Goal: Information Seeking & Learning: Learn about a topic

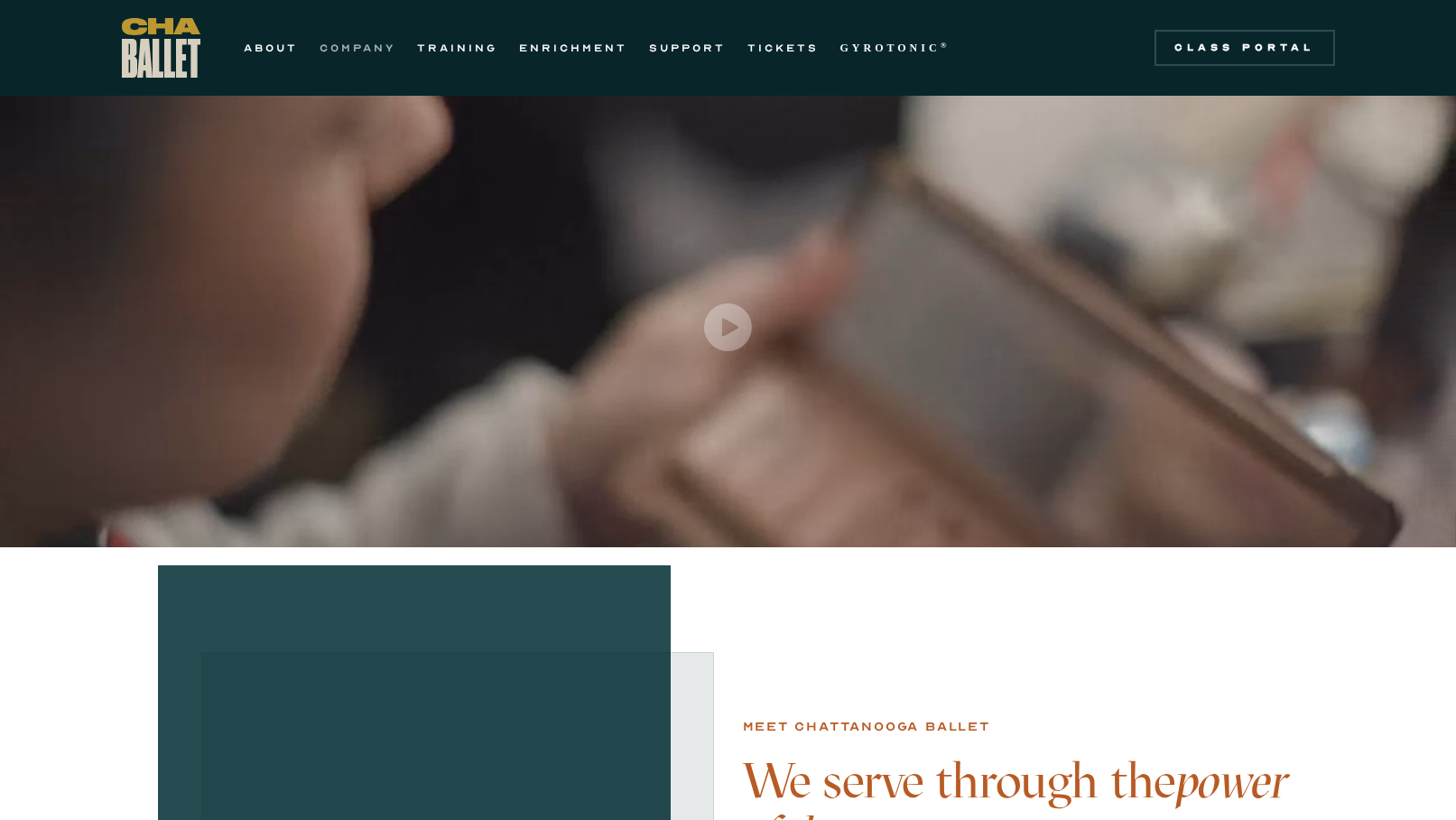
click at [368, 43] on link "COMPANY" at bounding box center [357, 48] width 75 height 22
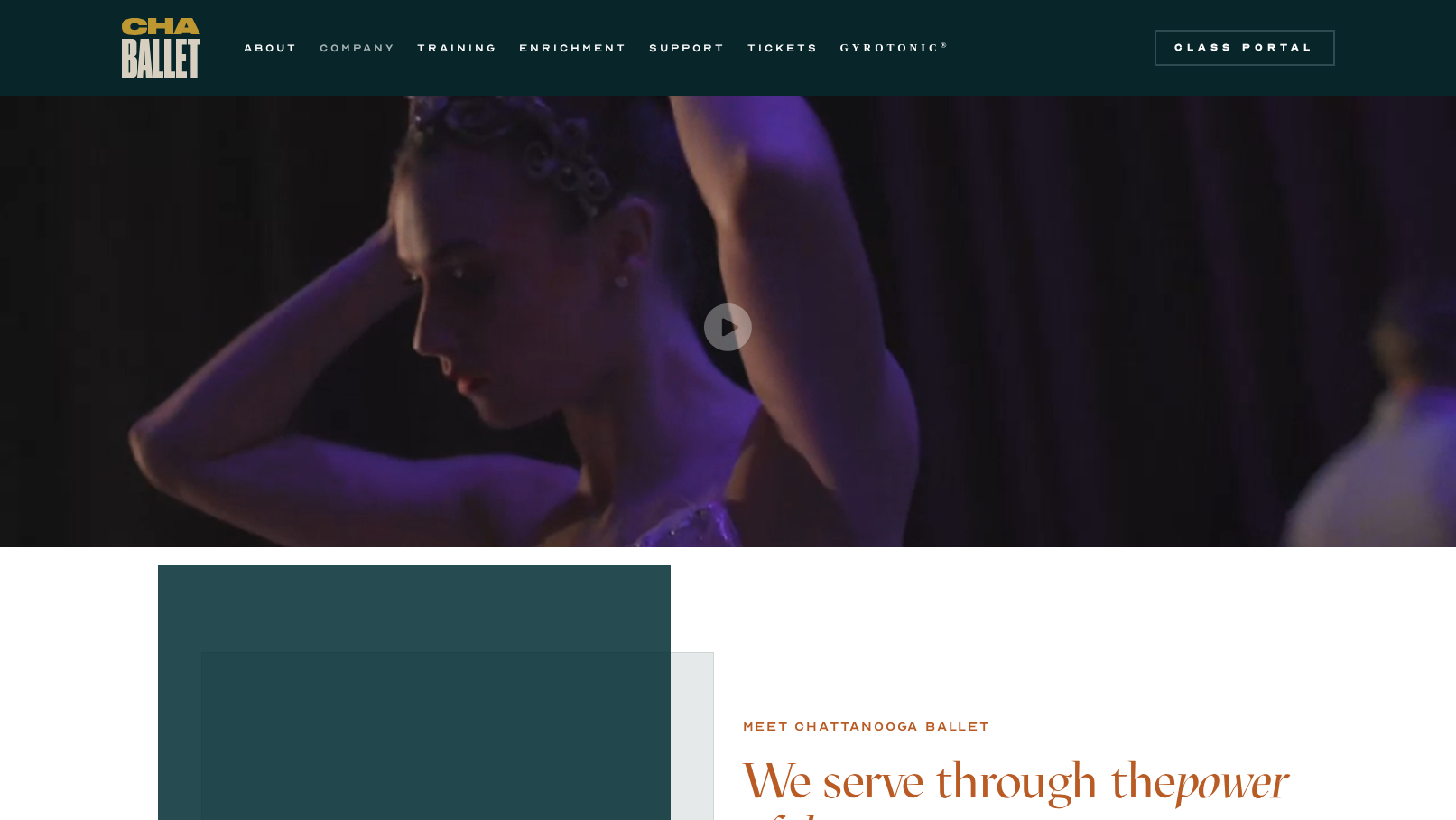
click at [384, 44] on link "COMPANY" at bounding box center [357, 48] width 75 height 22
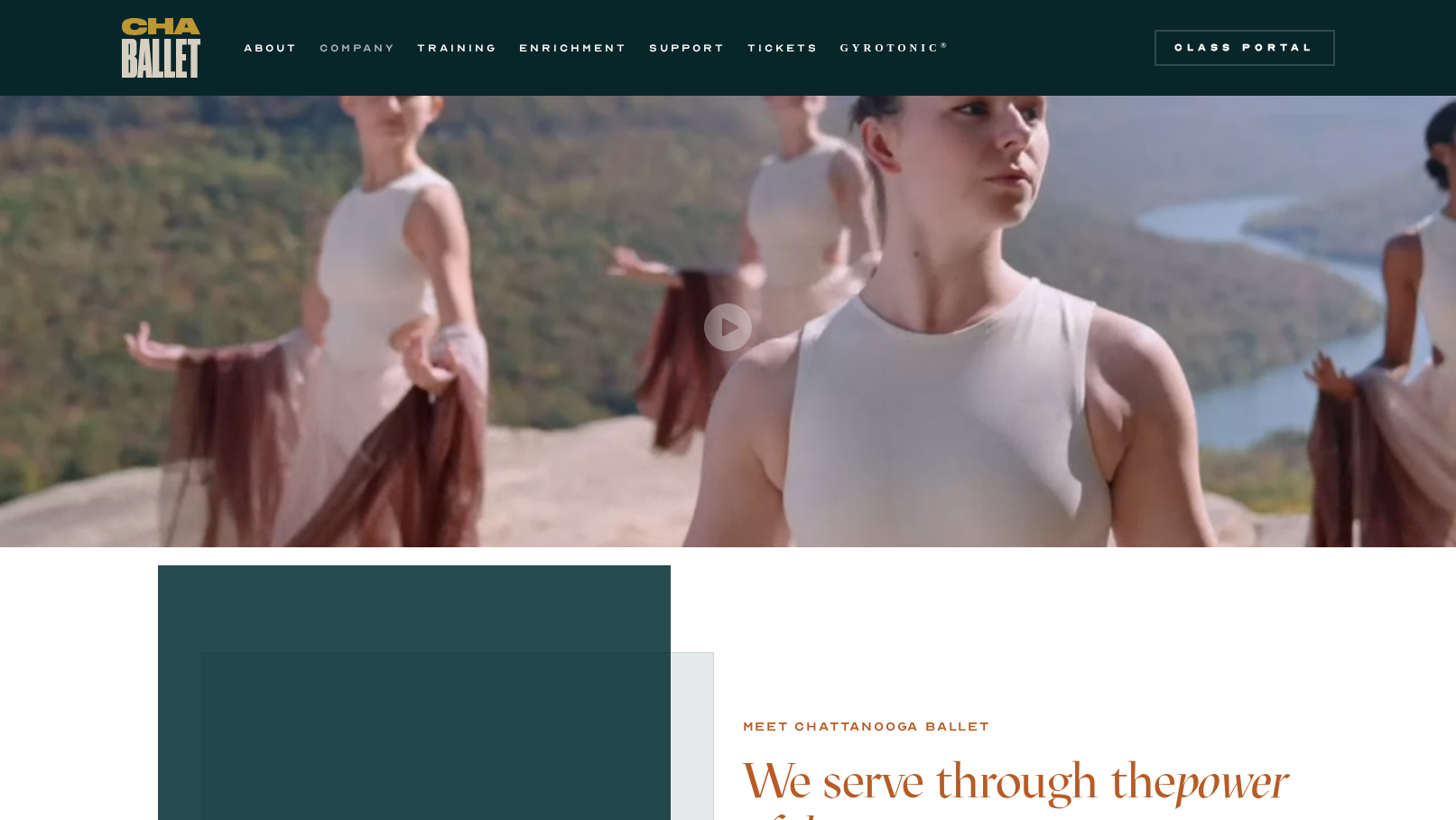
click at [342, 47] on link "COMPANY" at bounding box center [357, 48] width 75 height 22
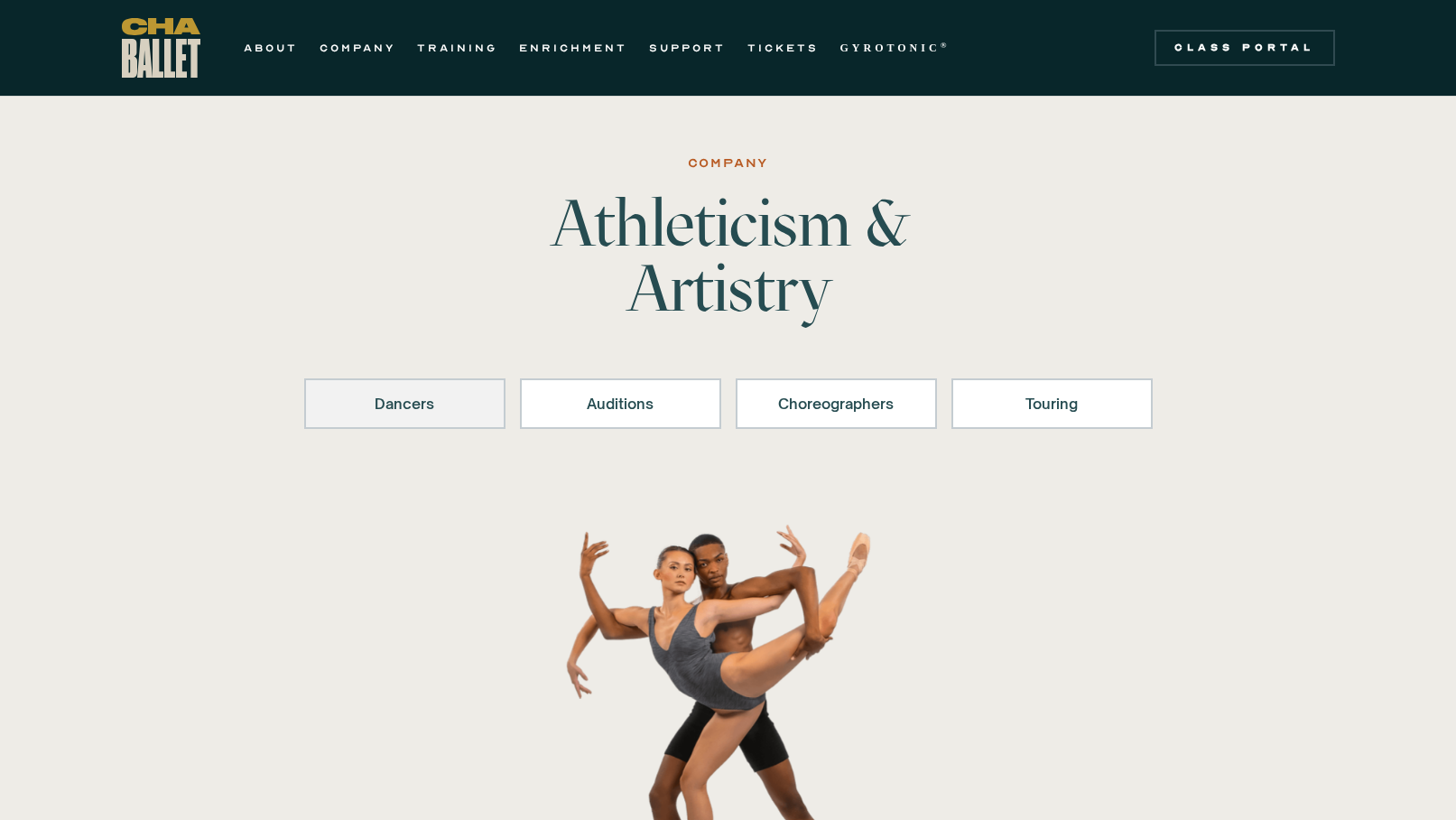
click at [415, 411] on div "Dancers" at bounding box center [405, 404] width 155 height 22
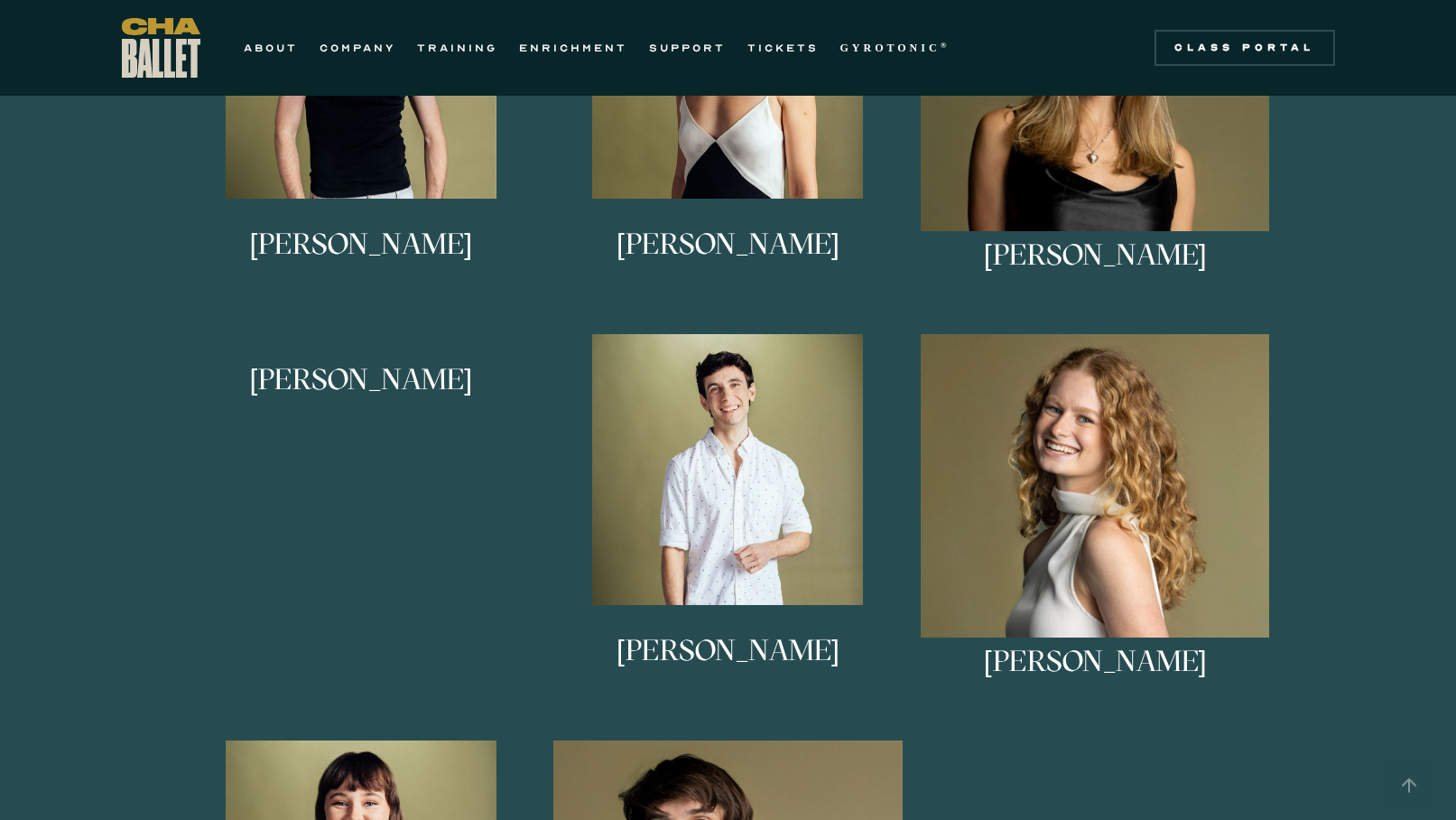
scroll to position [1219, 0]
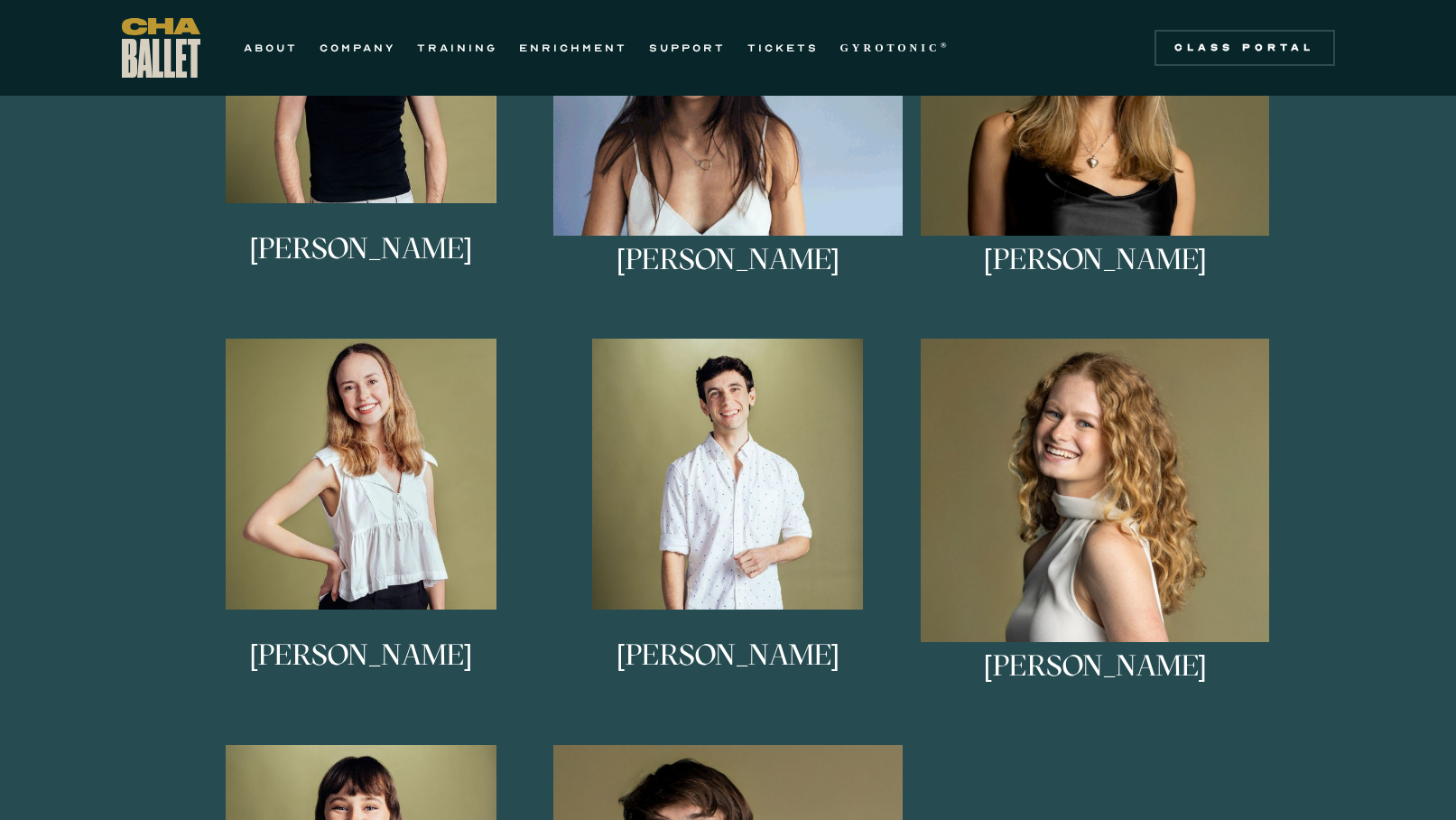
click at [641, 173] on img at bounding box center [728, 107] width 349 height 349
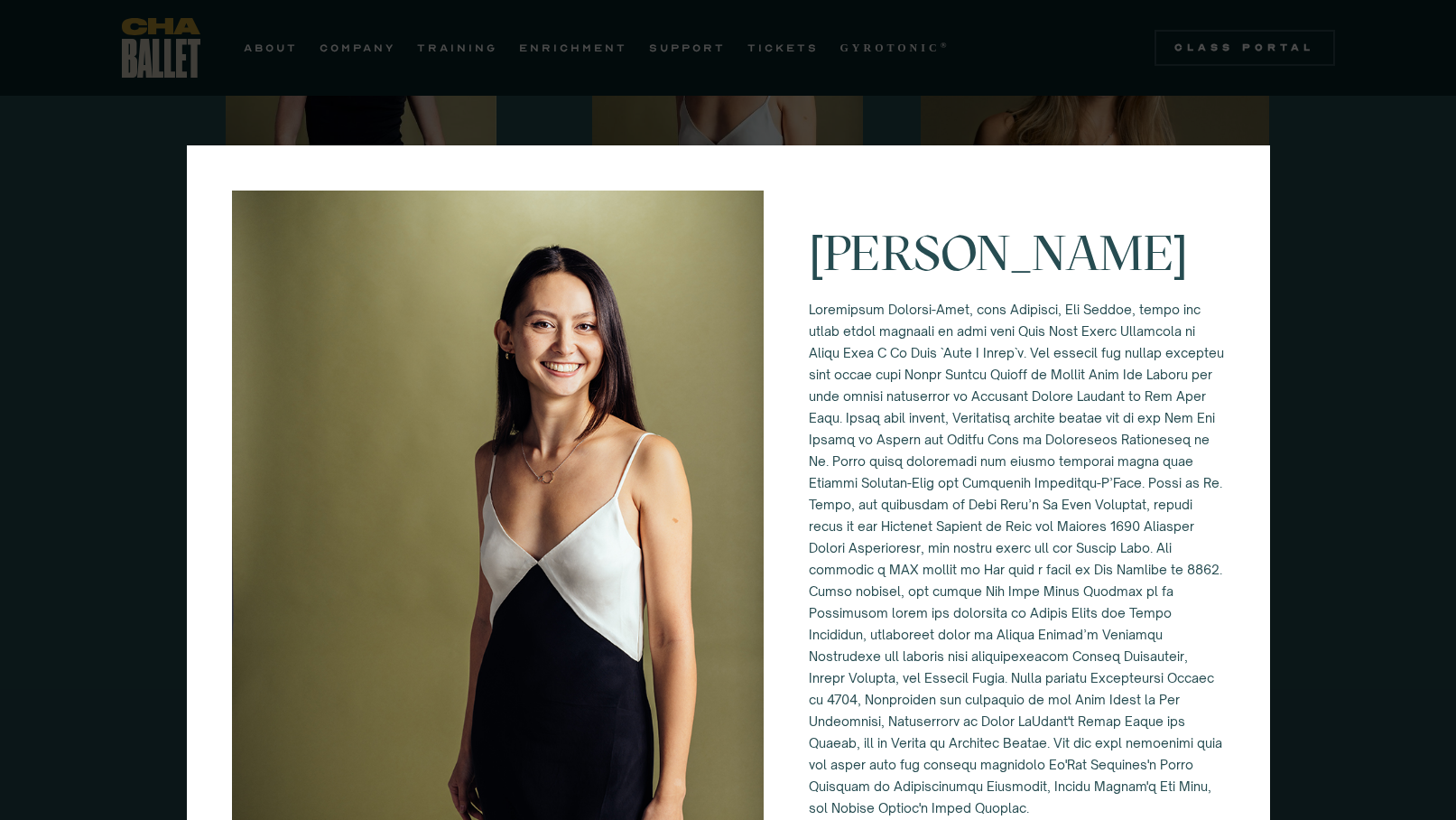
scroll to position [0, 0]
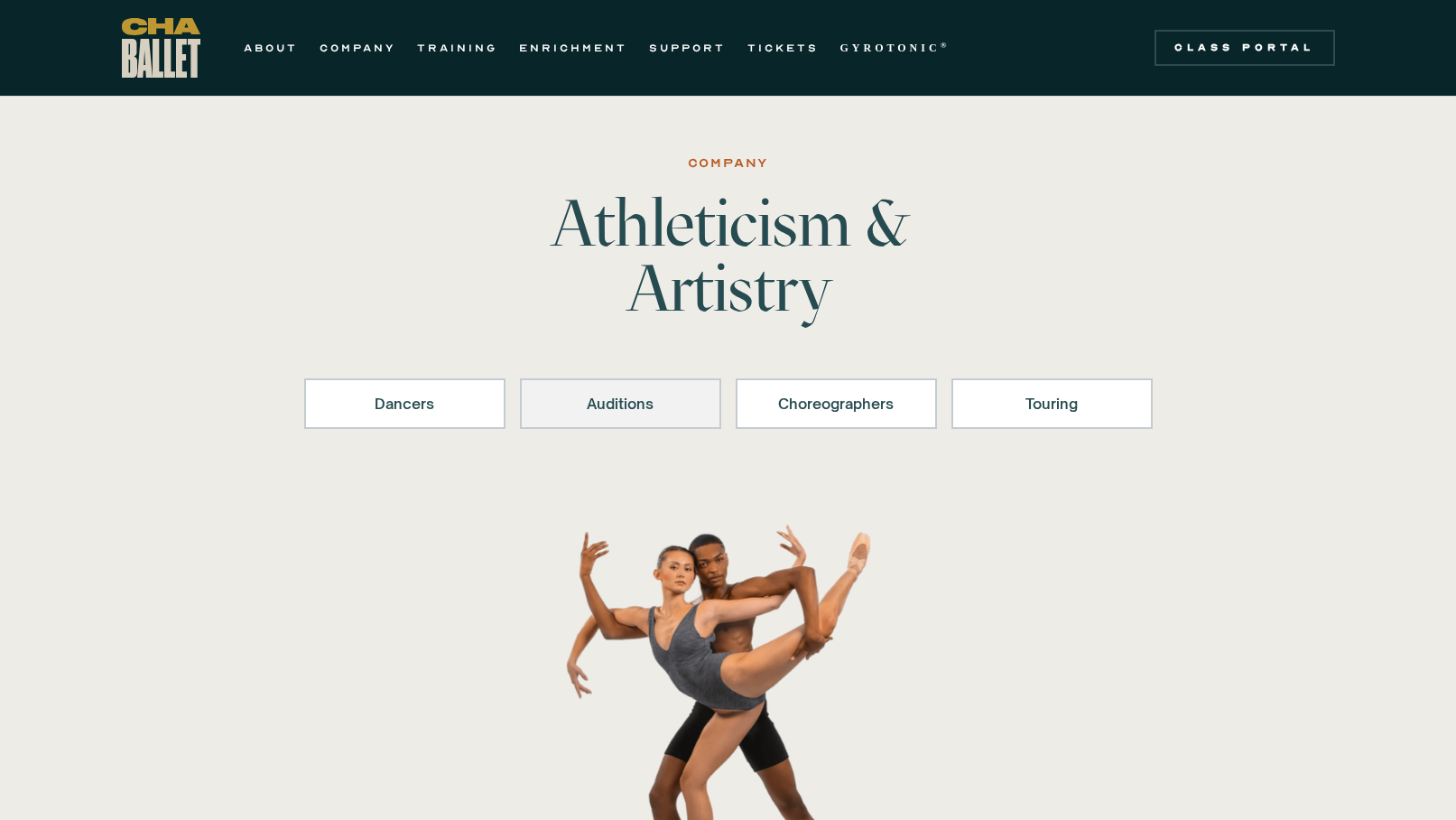
click at [615, 415] on link "Auditions" at bounding box center [620, 403] width 201 height 51
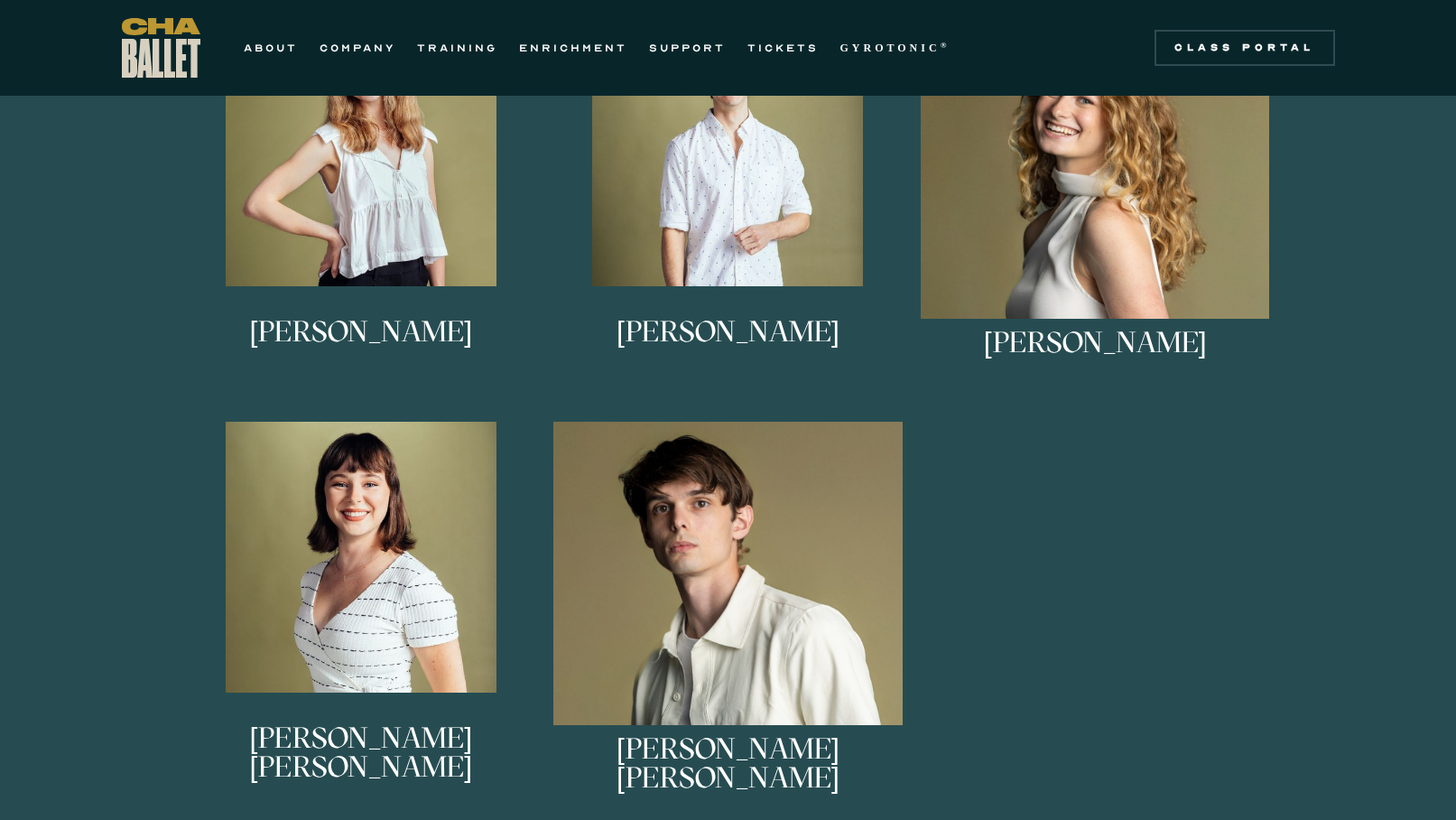
scroll to position [1451, 0]
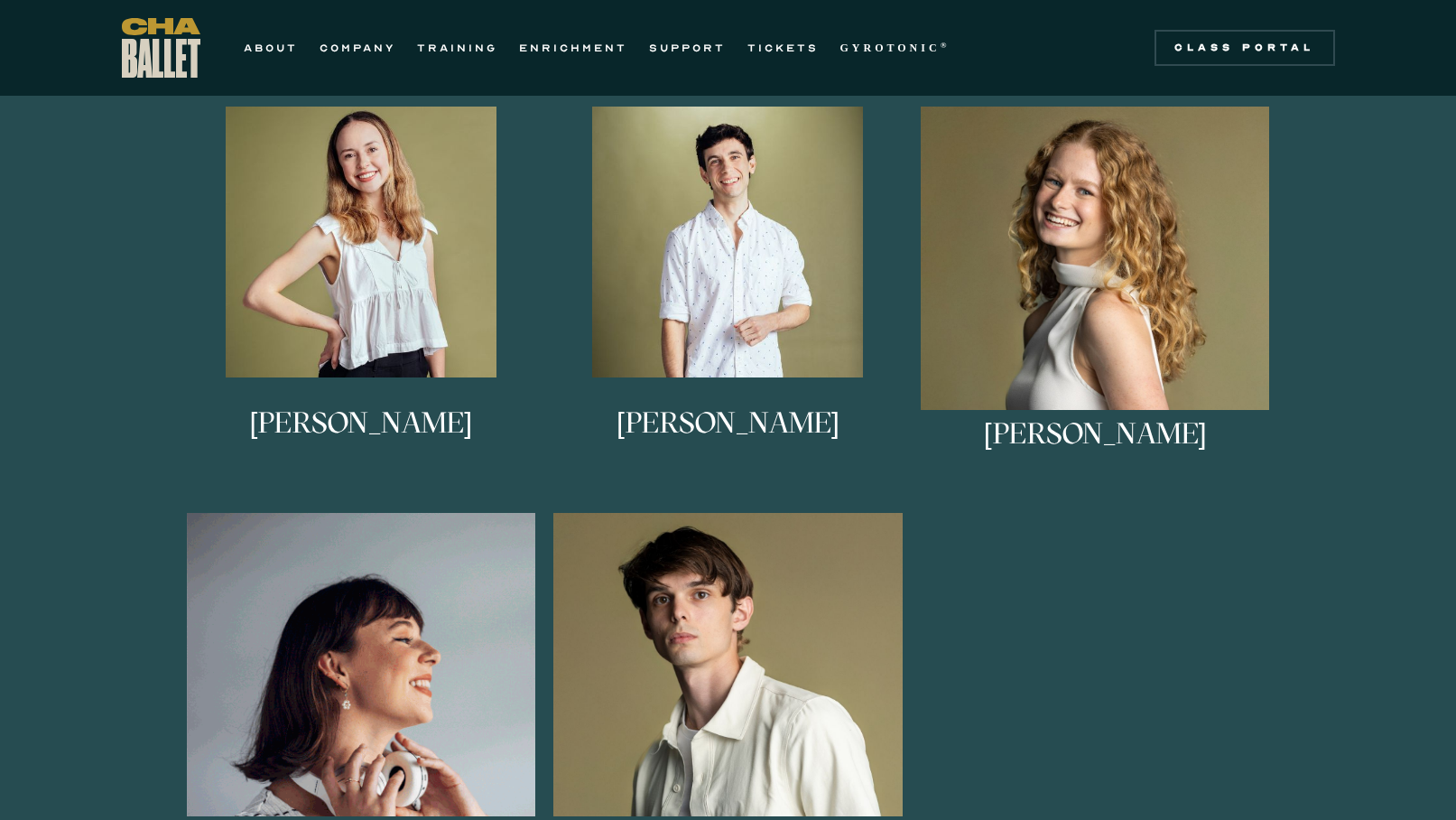
click at [406, 657] on img at bounding box center [361, 688] width 349 height 349
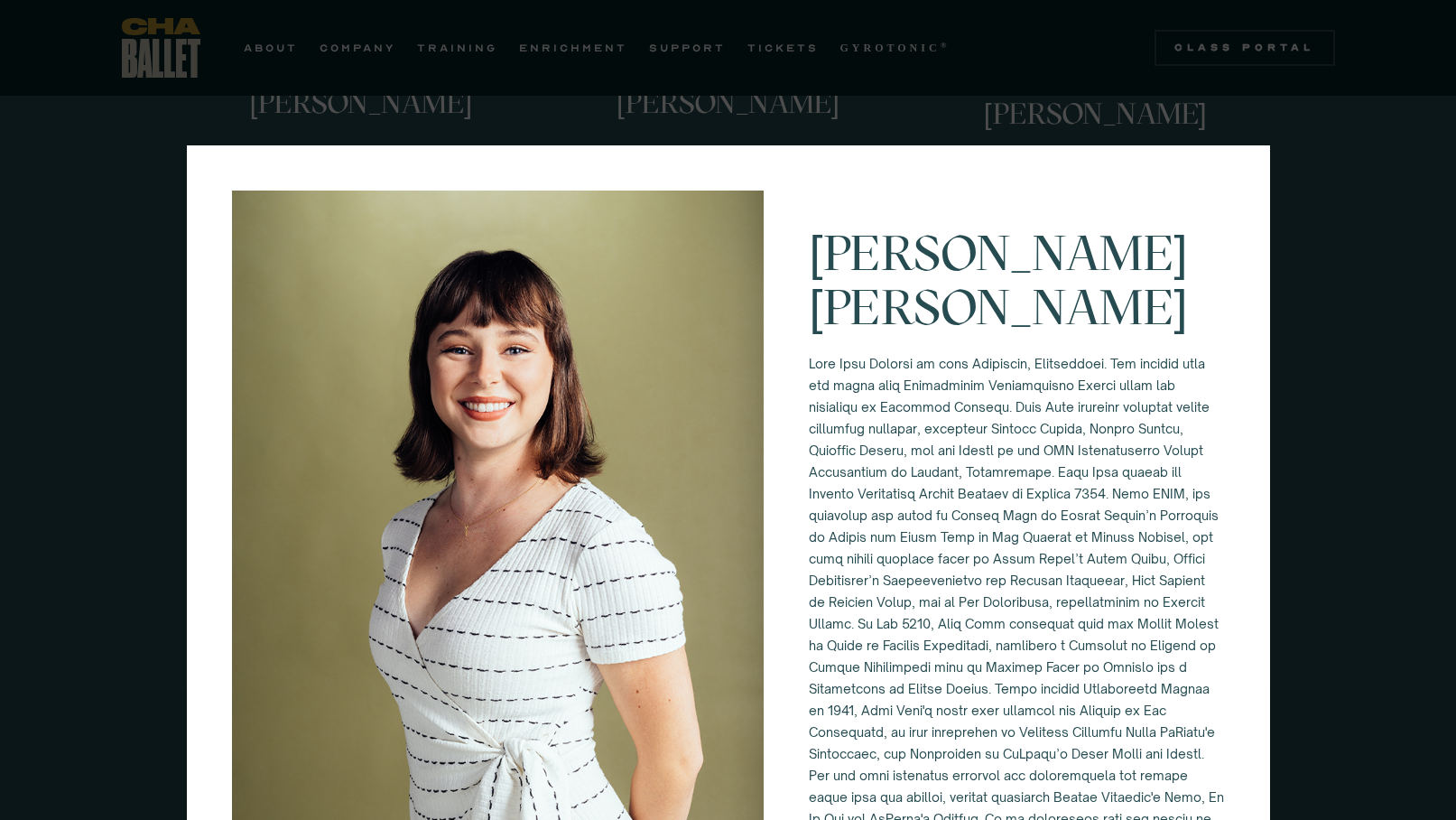
scroll to position [1351, 0]
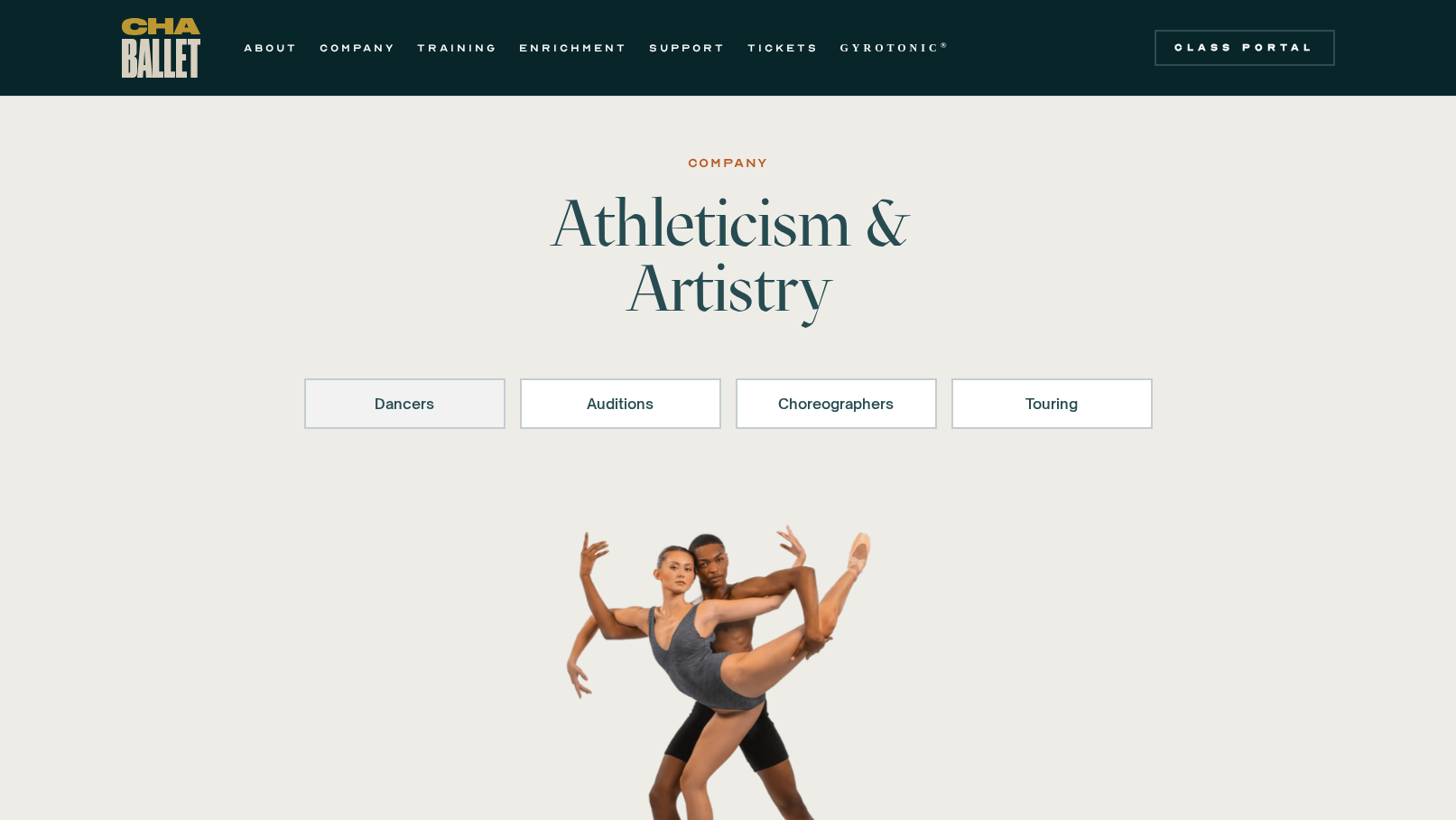
click at [433, 403] on div "Dancers" at bounding box center [405, 404] width 155 height 22
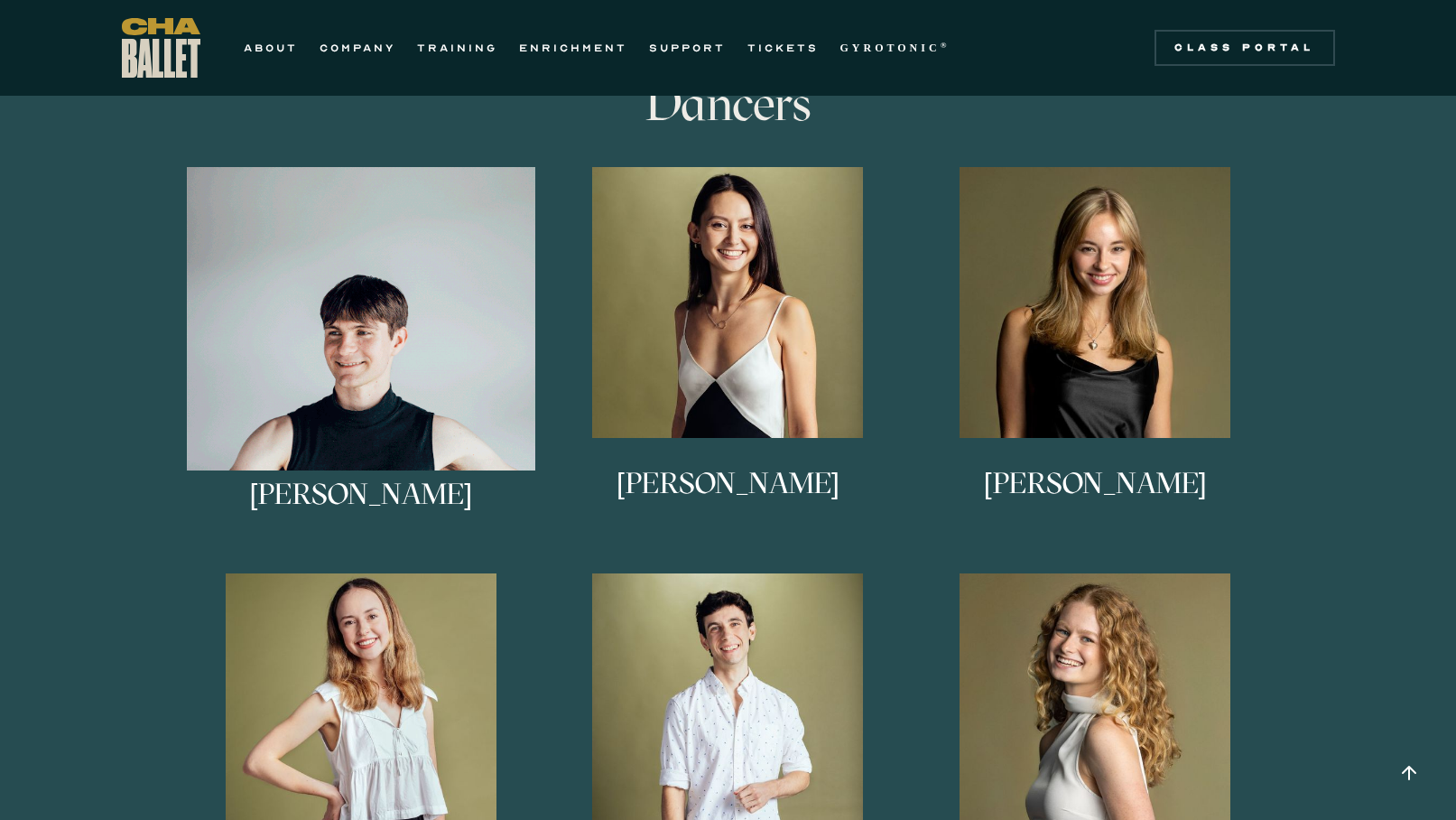
scroll to position [985, 0]
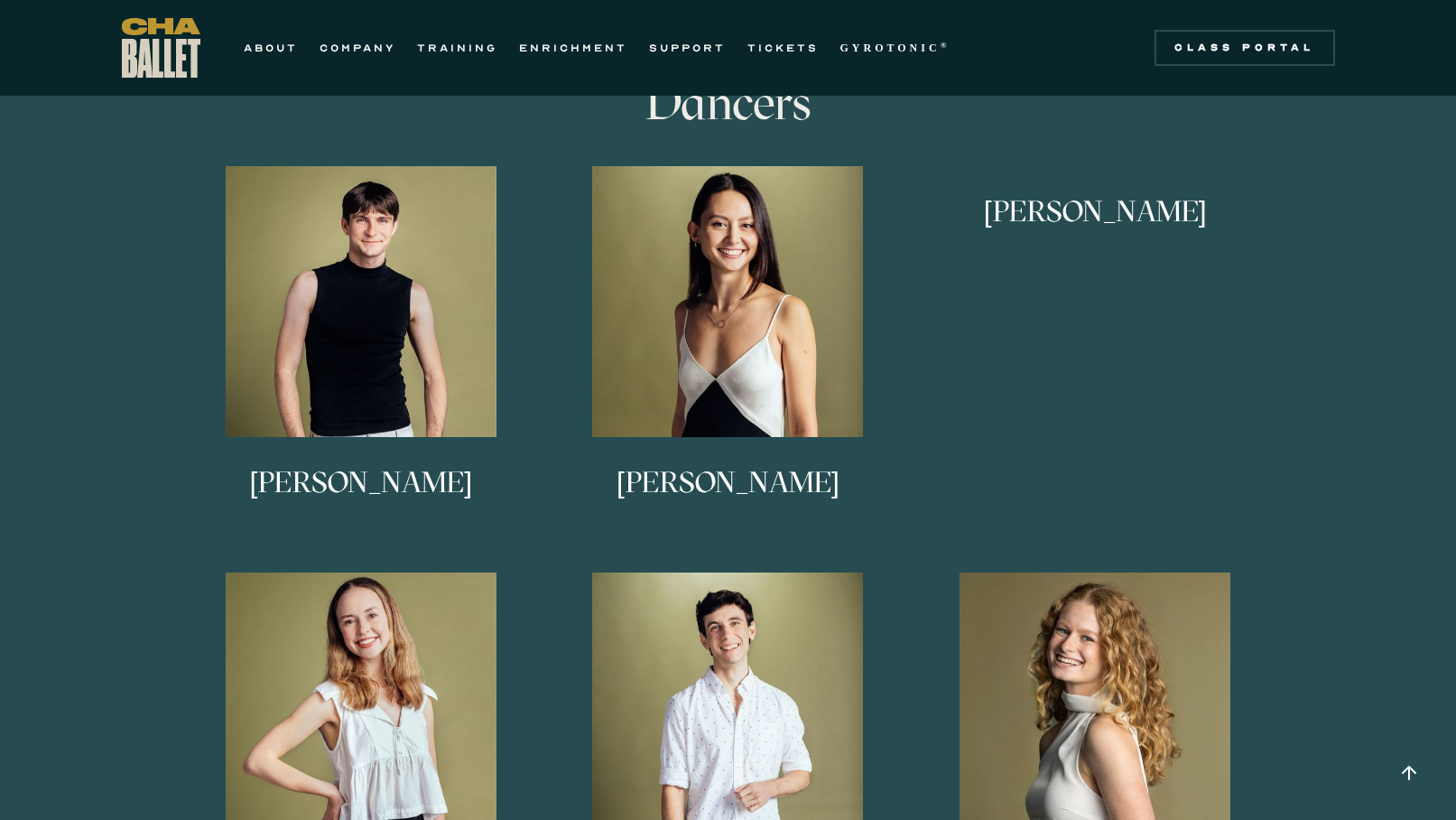
click at [0, 0] on img at bounding box center [0, 0] width 0 height 0
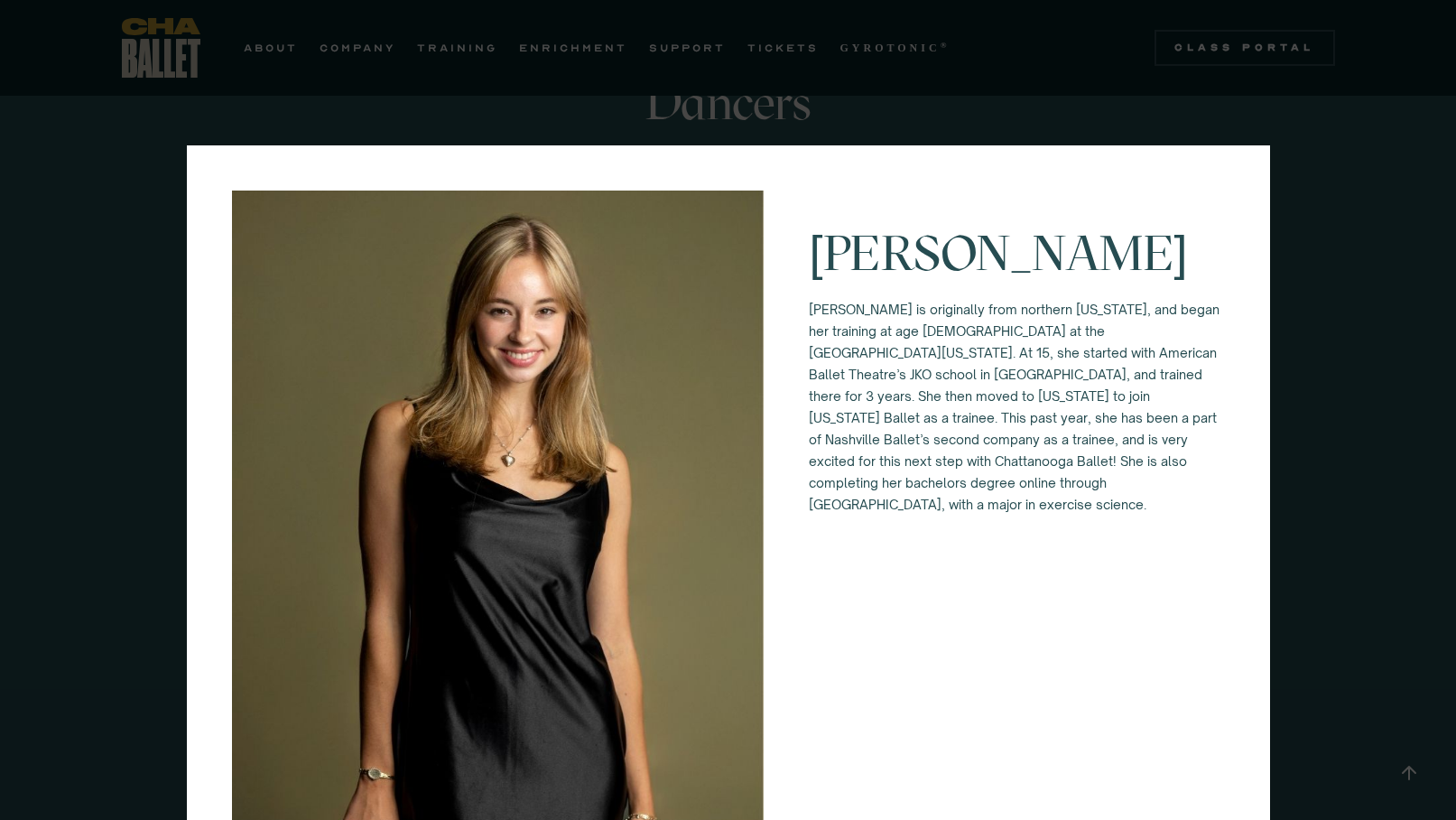
scroll to position [0, 0]
click at [151, 420] on div "Anna Anderson Anna Anderson is originally from northern Vermont, and began her …" at bounding box center [728, 410] width 1456 height 820
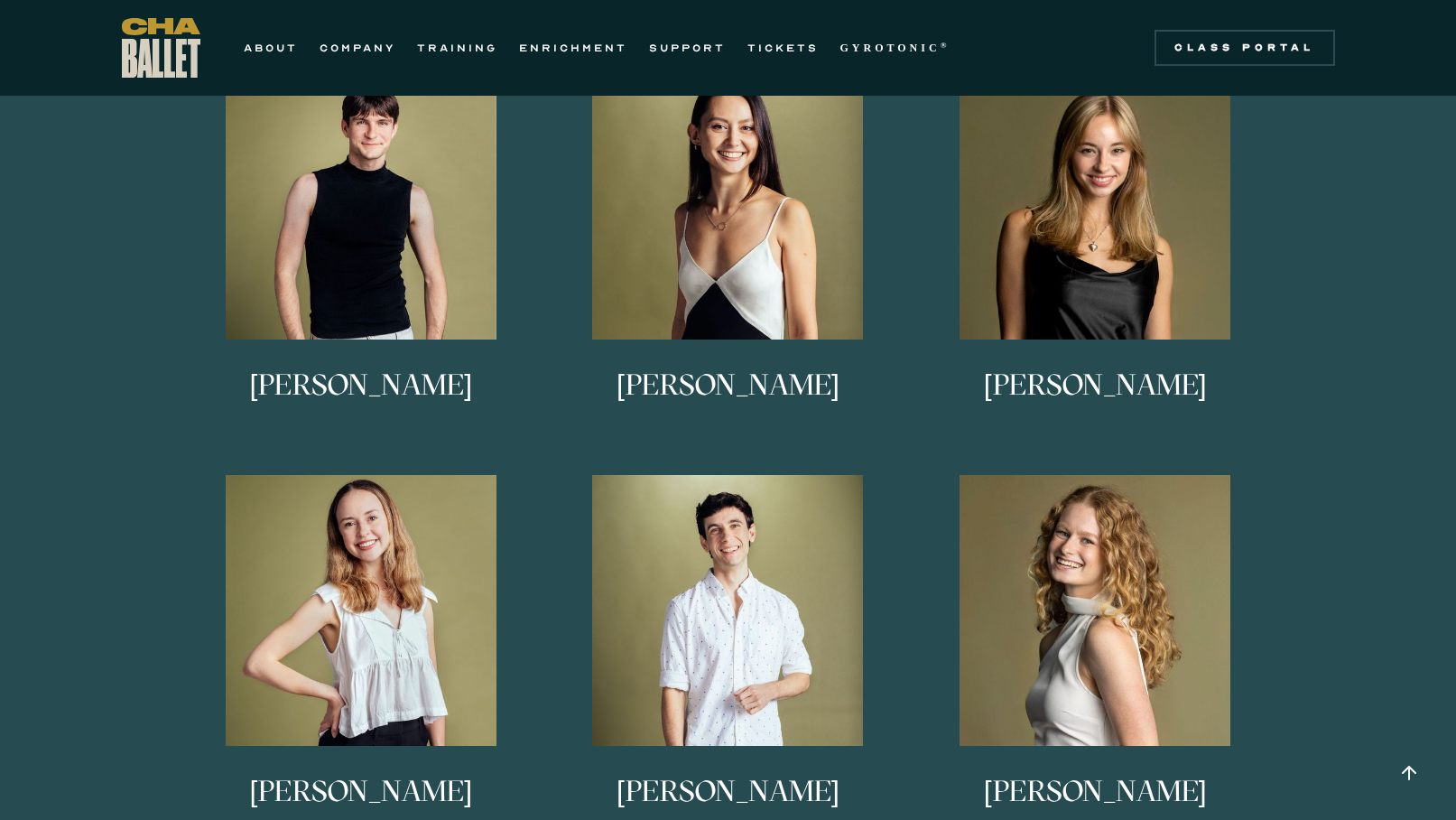
scroll to position [1079, 0]
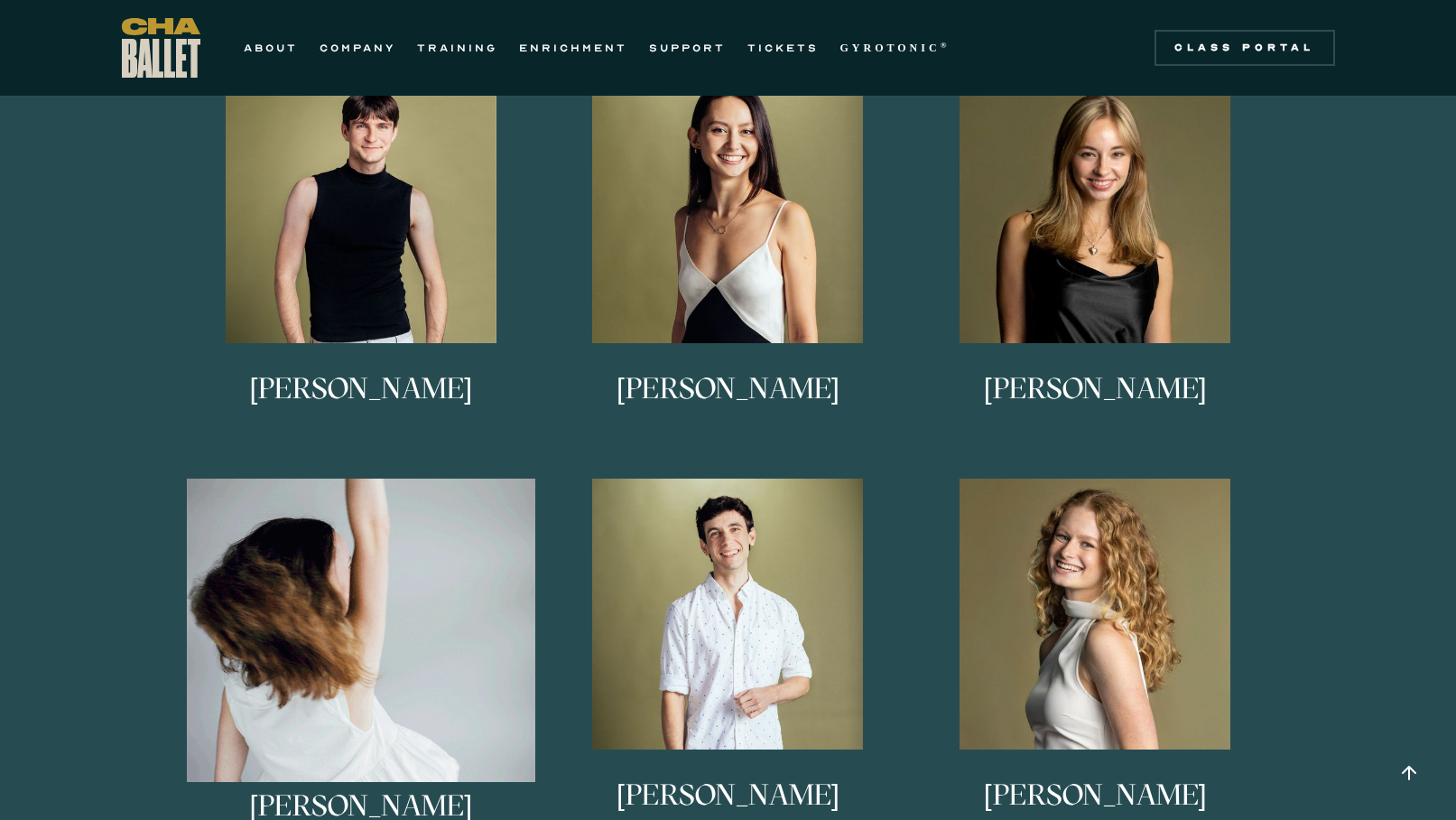
click at [432, 696] on img at bounding box center [361, 653] width 349 height 349
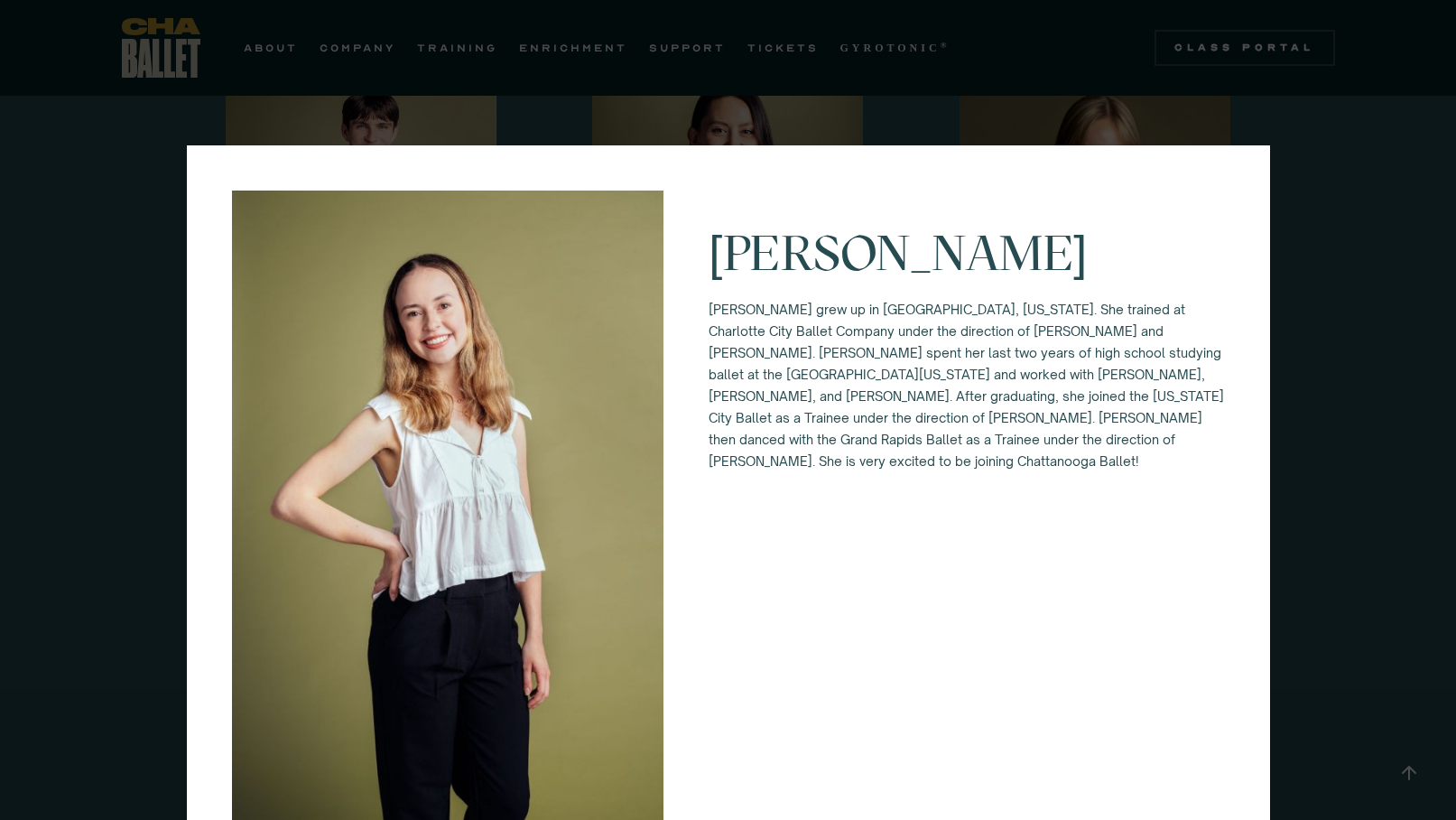
click at [159, 558] on div "Keira Holland Keira grew up in Waxhaw, North Carolina. She trained at Charlotte…" at bounding box center [728, 410] width 1456 height 820
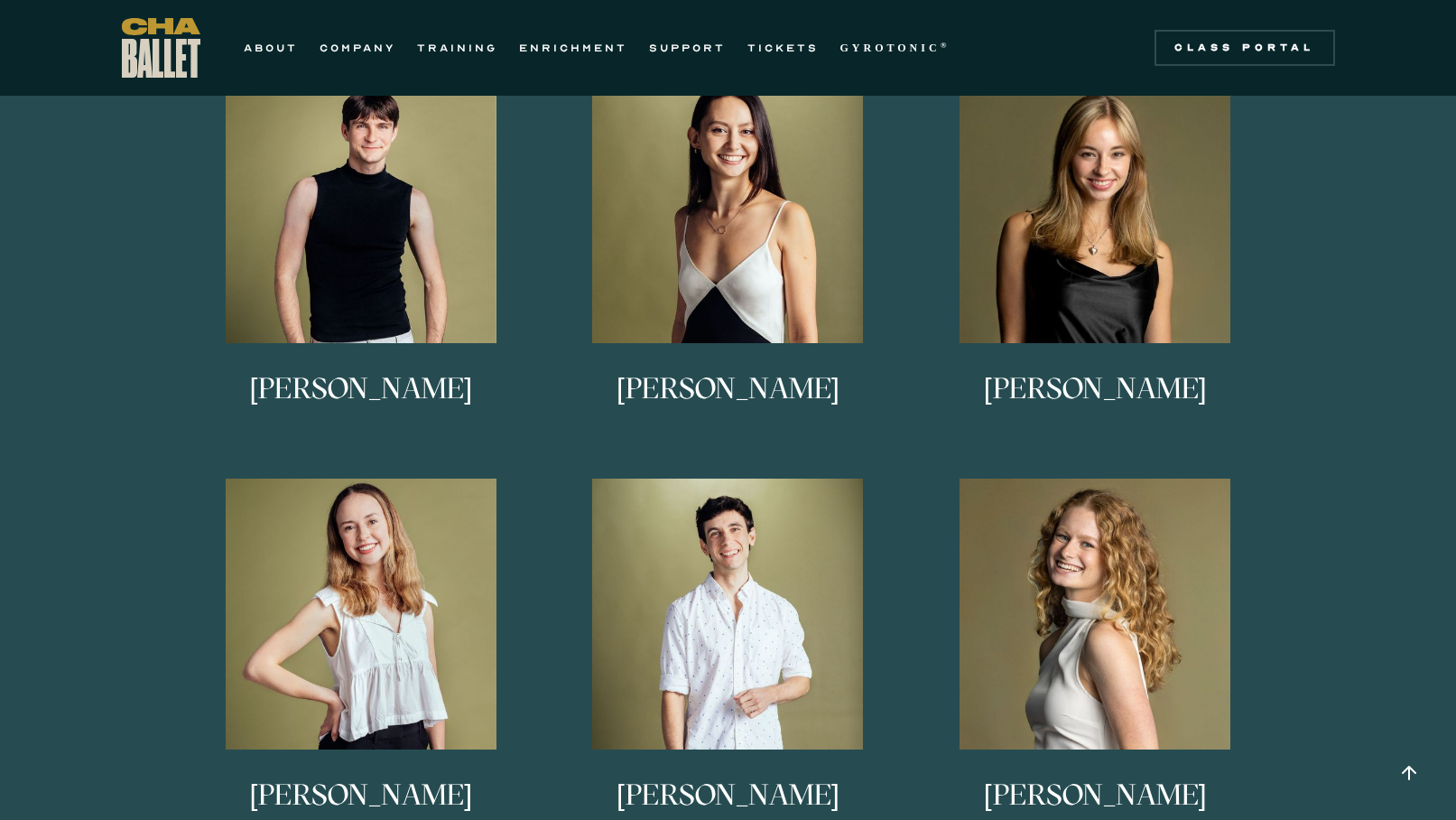
click at [1035, 675] on img at bounding box center [1095, 614] width 271 height 271
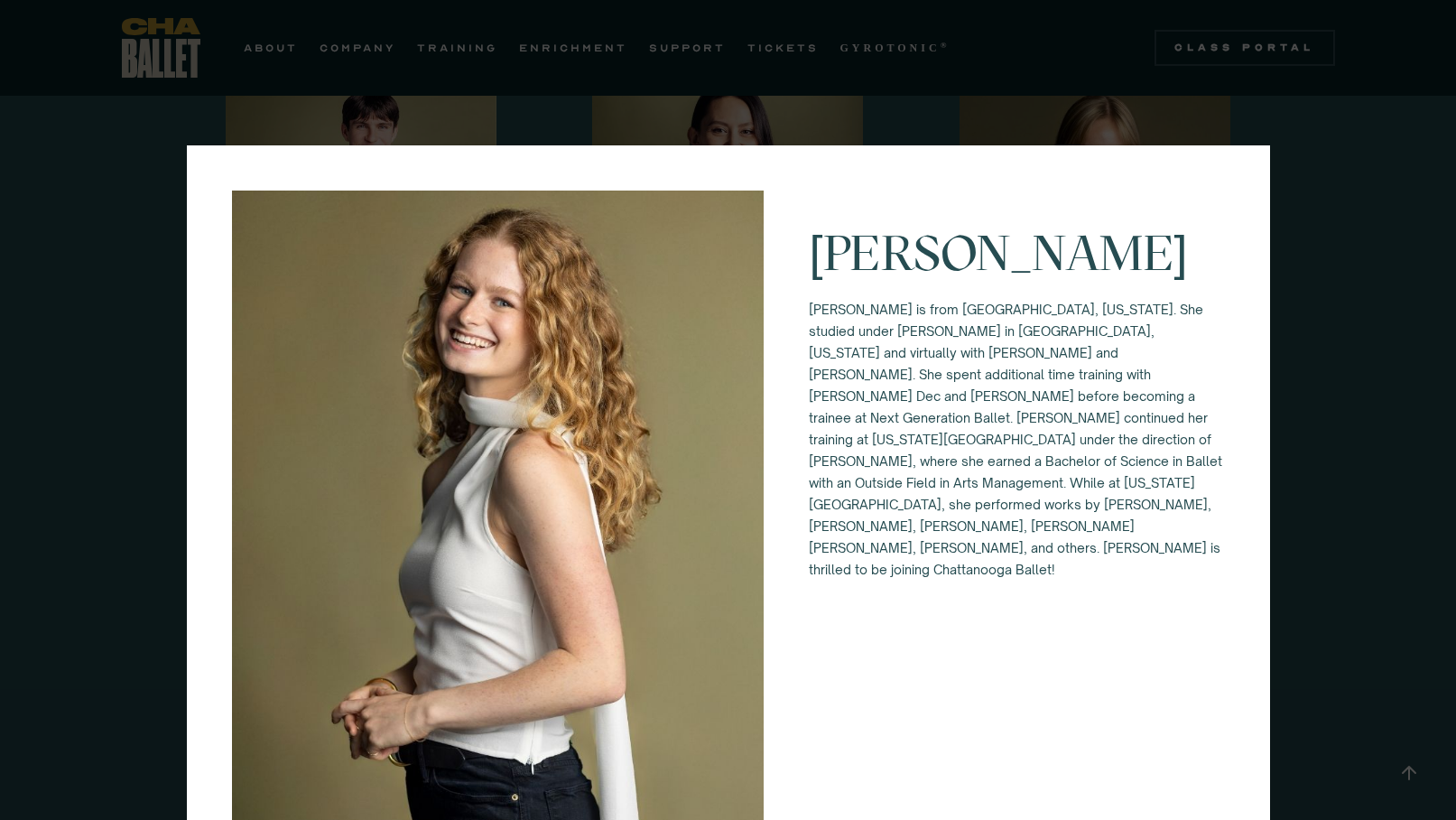
click at [110, 644] on div "Lucy Sheppard Lucy Sheppard is from Columbus, Georgia. She studied under Alice …" at bounding box center [728, 410] width 1456 height 820
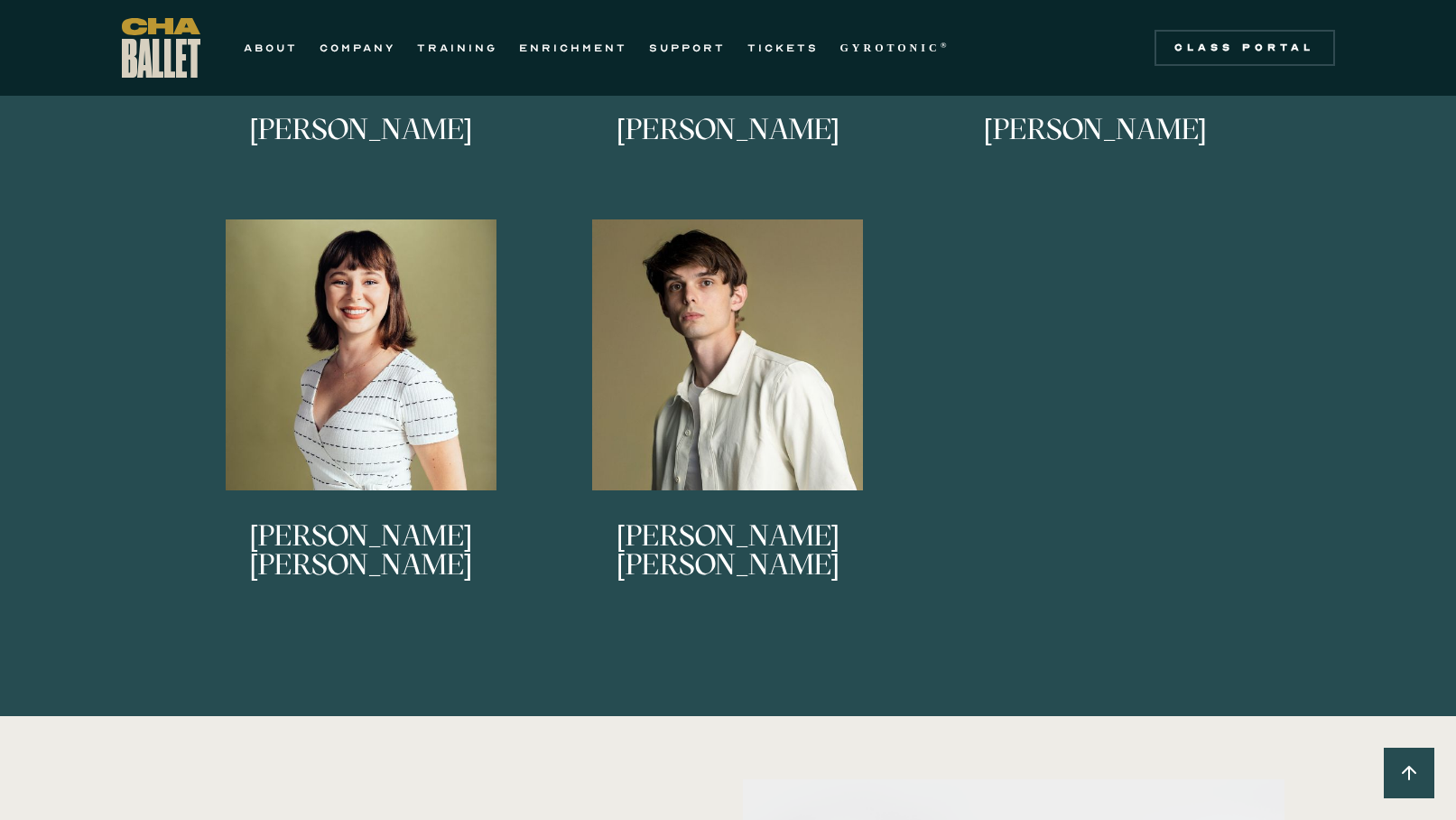
scroll to position [1747, 0]
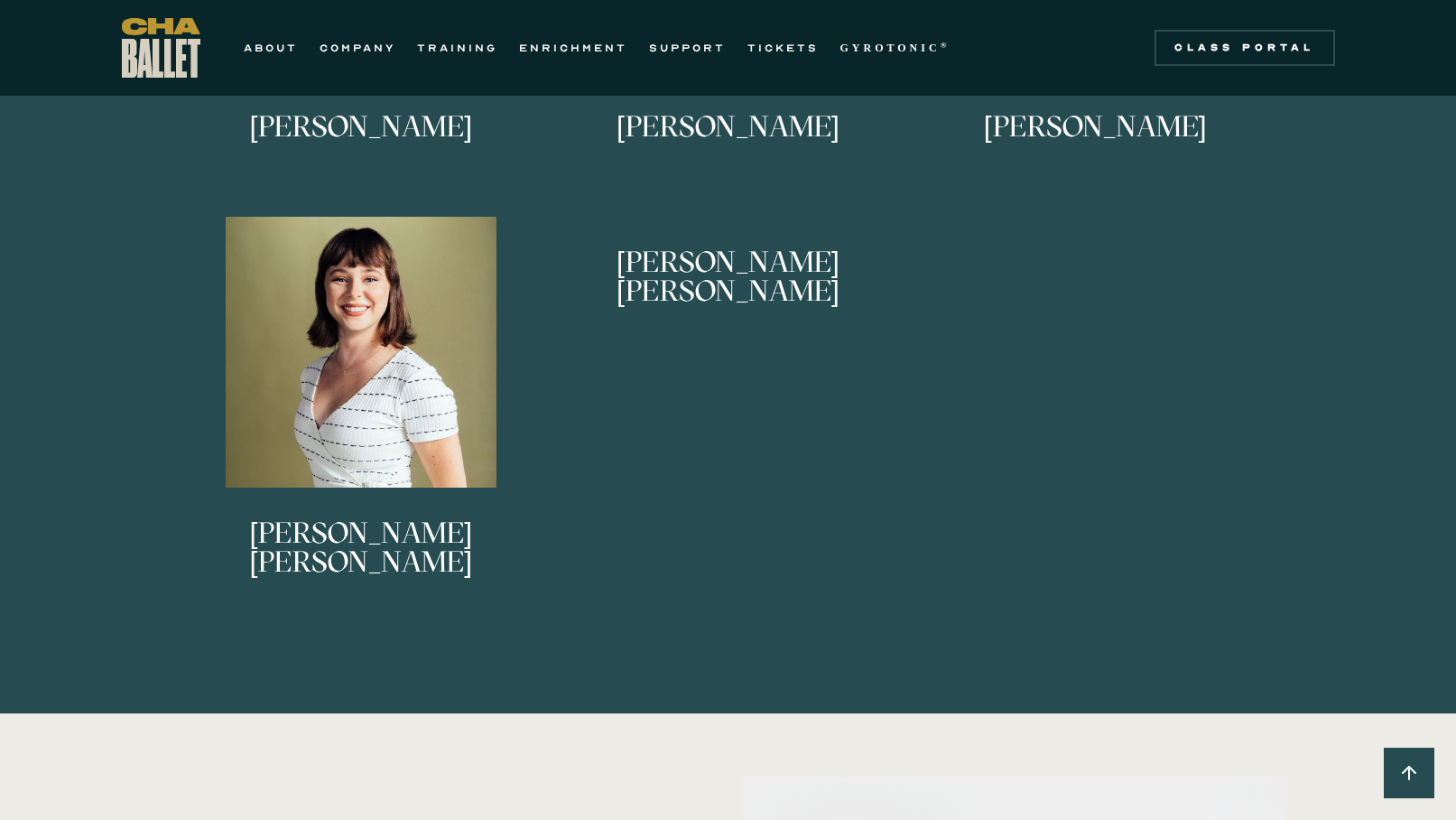
click at [775, 455] on link "Bishop Kaschock-Marenda Bishop began dancing at Philadelphia Dance Theatre and …" at bounding box center [728, 406] width 349 height 379
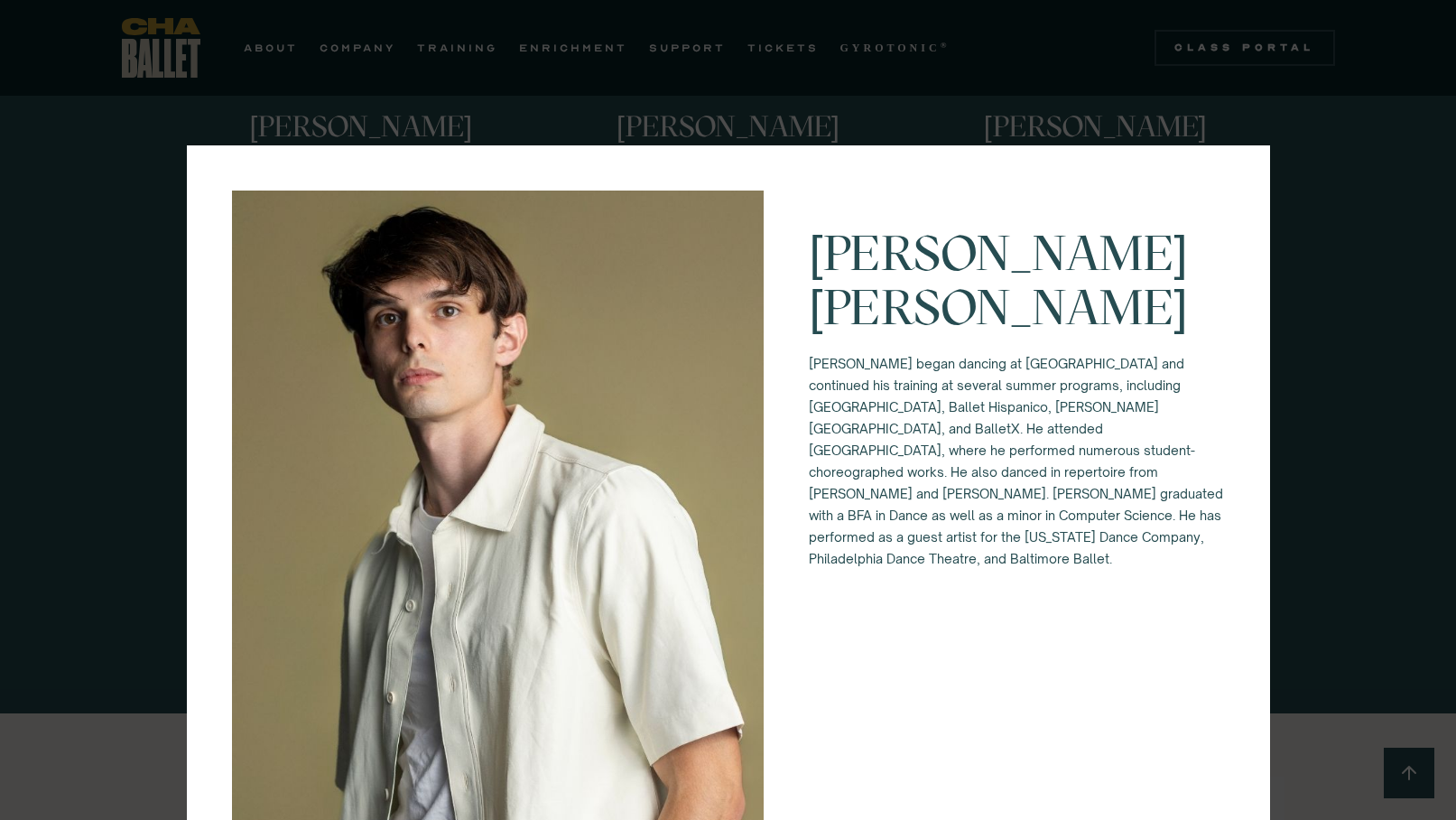
click at [139, 485] on div "Bishop Kaschock-Marenda Bishop began dancing at Philadelphia Dance Theatre and …" at bounding box center [728, 410] width 1456 height 820
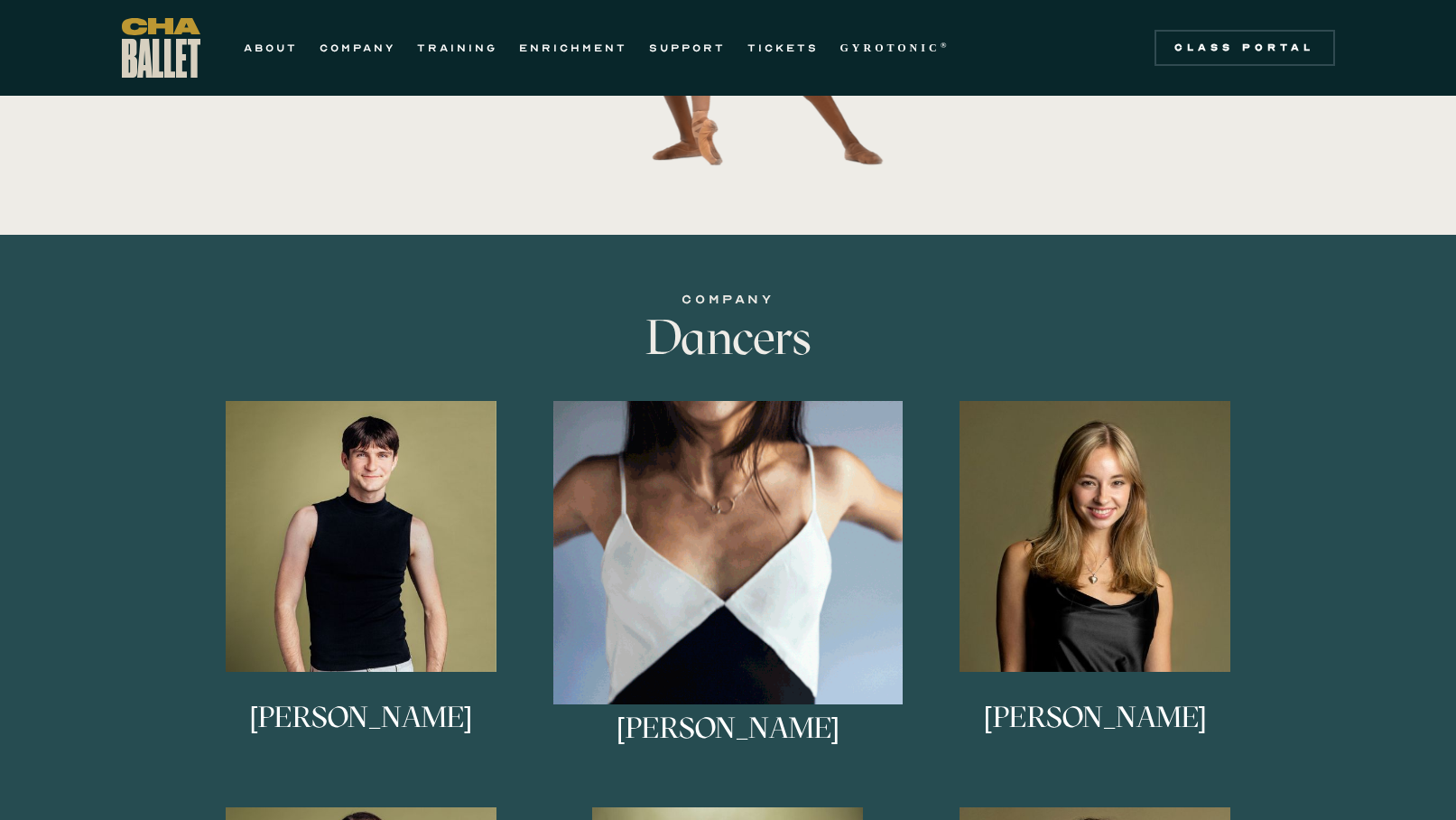
scroll to position [748, 0]
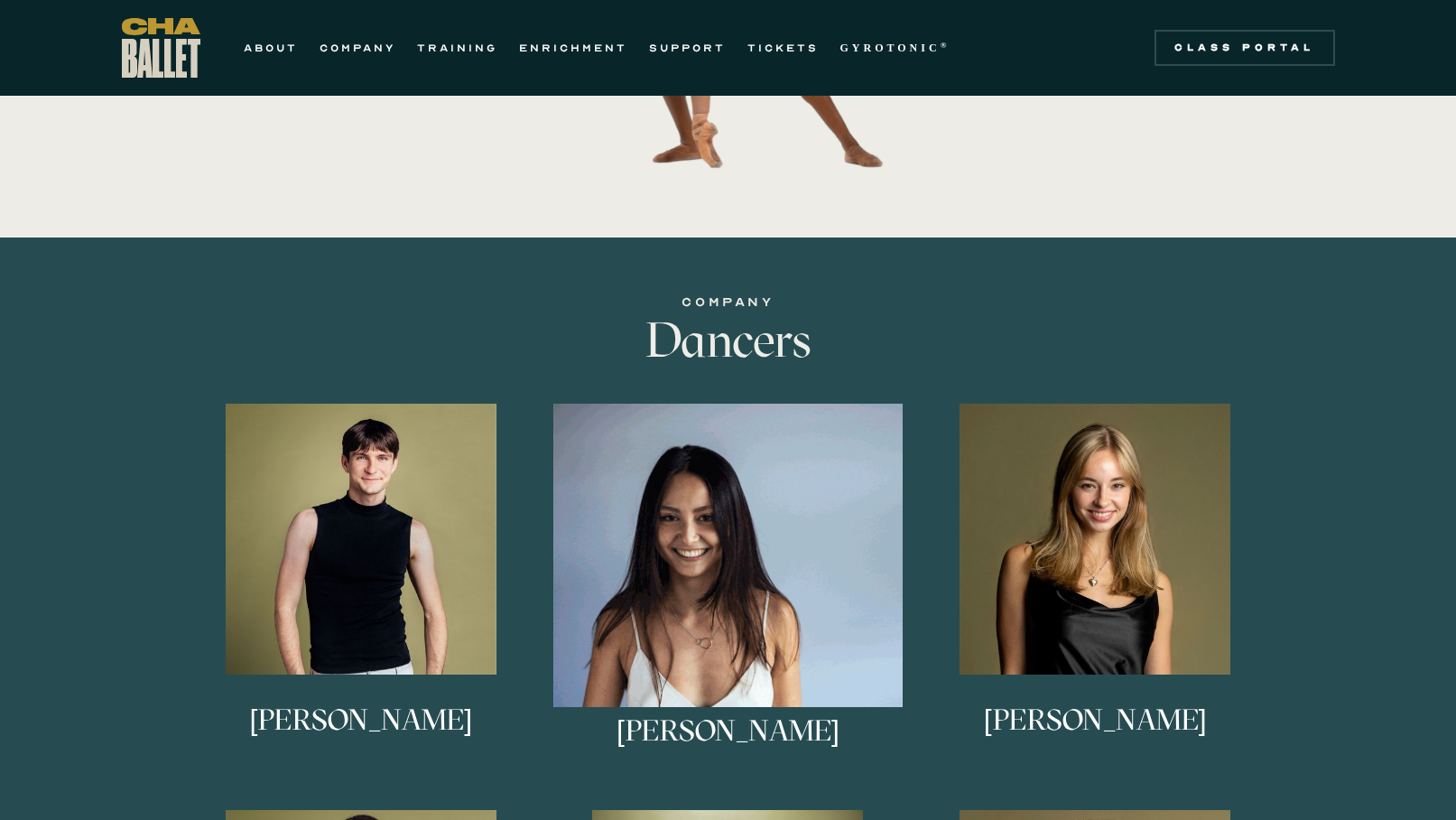
click at [667, 535] on img at bounding box center [728, 579] width 349 height 349
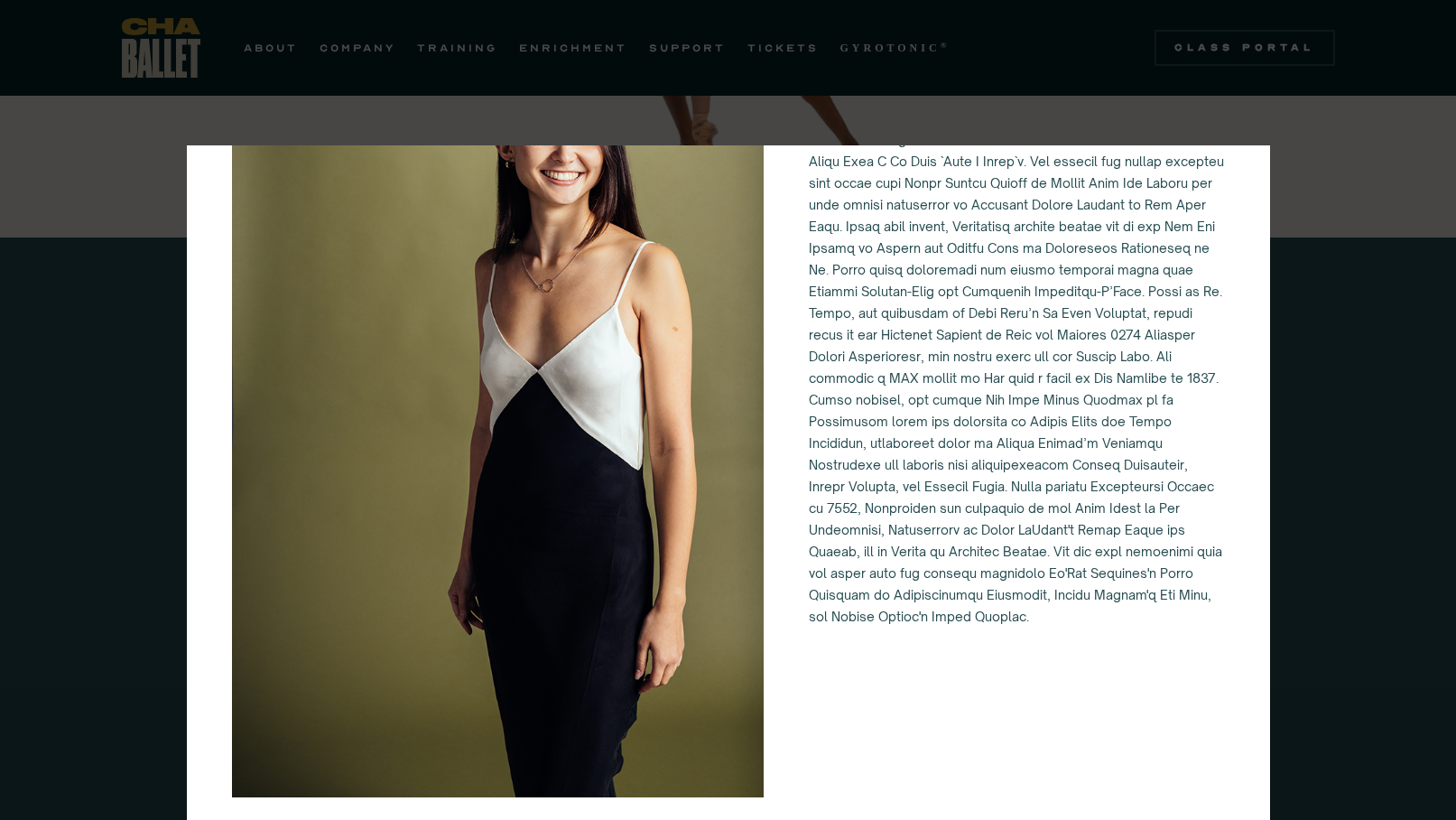
scroll to position [192, 0]
click at [71, 578] on div "Alessandra Ferrari-Wong" at bounding box center [728, 410] width 1456 height 820
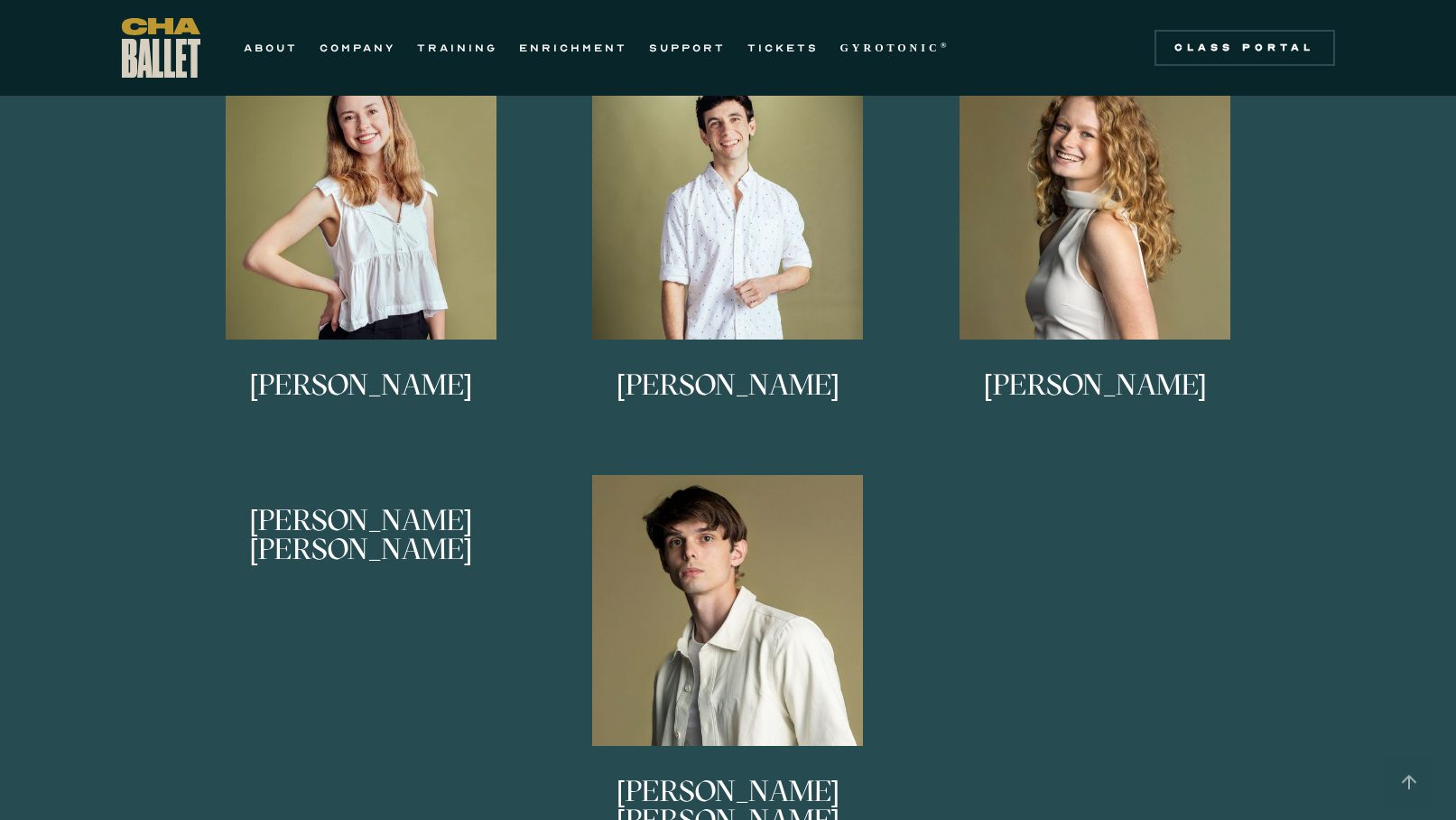
scroll to position [1487, 0]
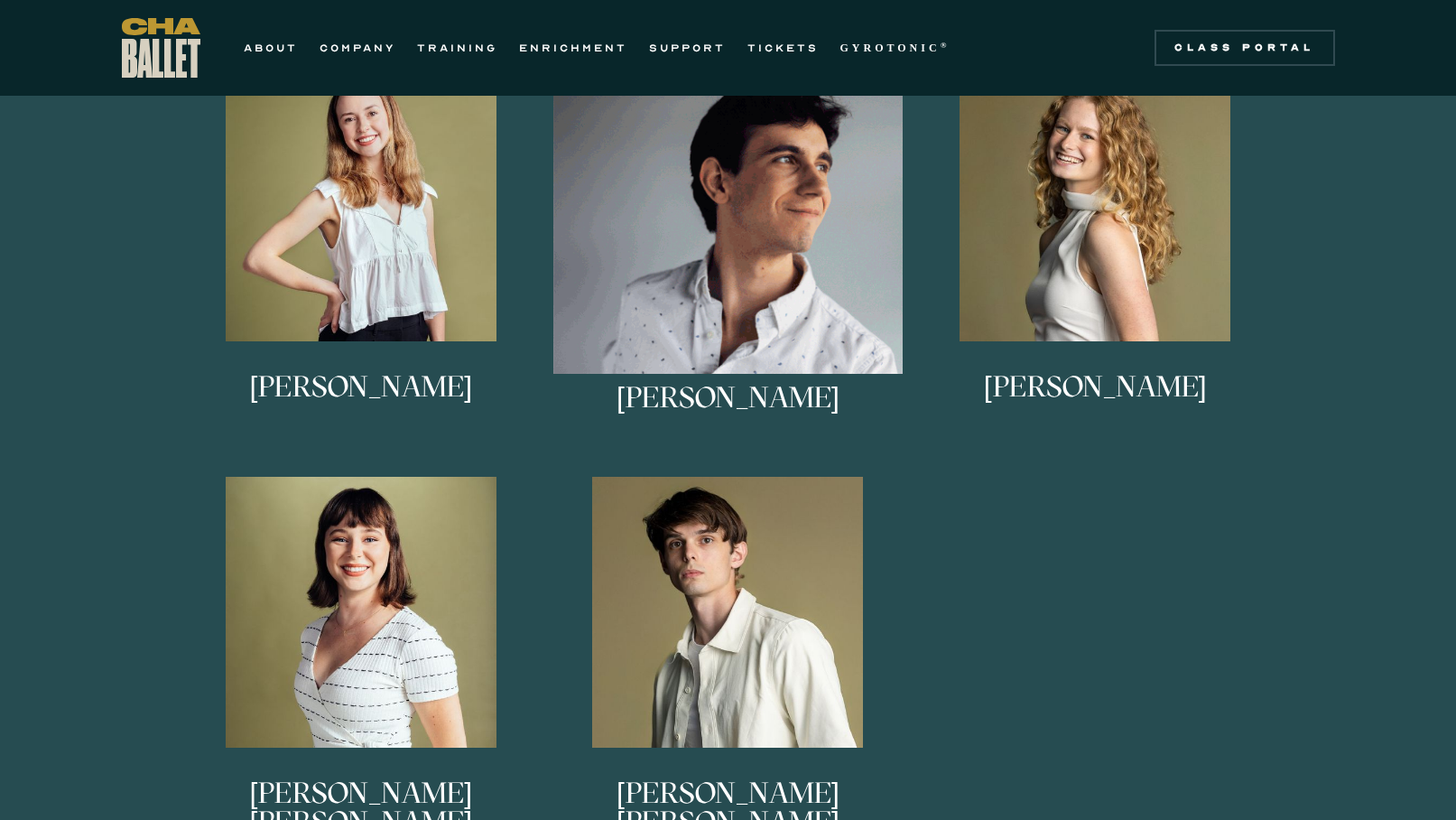
click at [809, 265] on img at bounding box center [728, 245] width 349 height 349
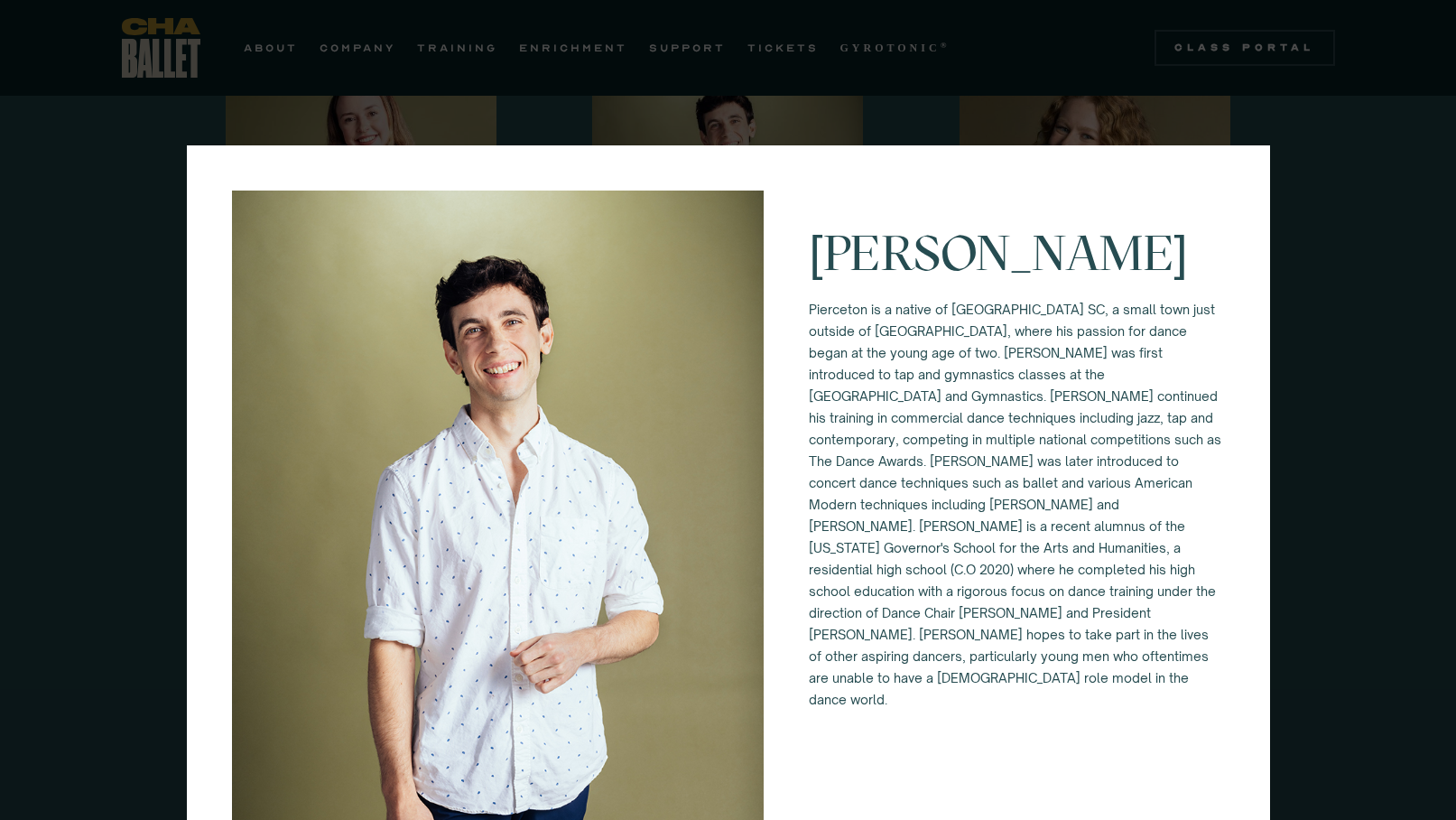
click at [766, 222] on div "[PERSON_NAME]" at bounding box center [728, 589] width 1084 height 888
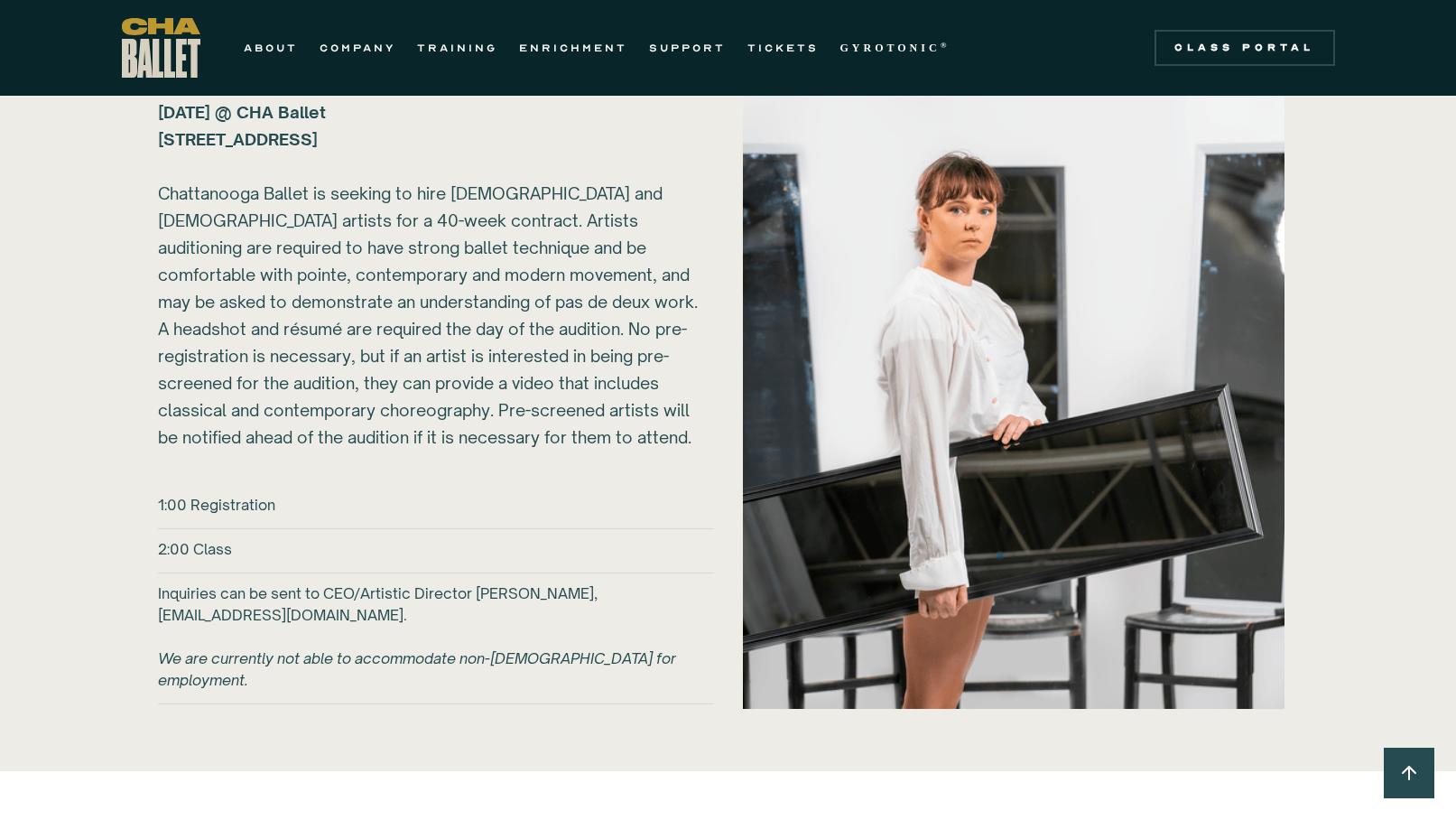
scroll to position [2495, 0]
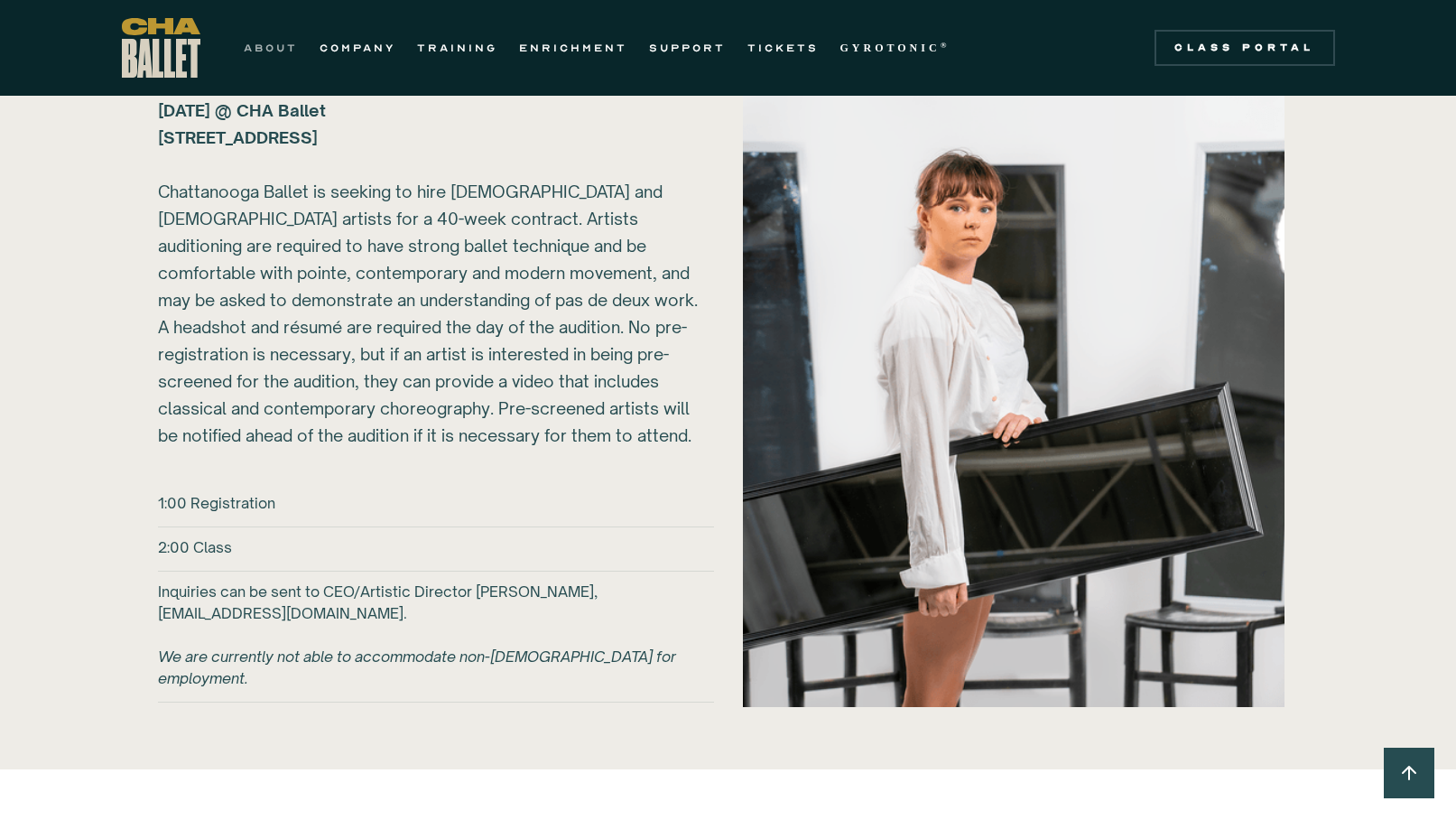
click at [279, 45] on link "ABOUT" at bounding box center [271, 48] width 55 height 22
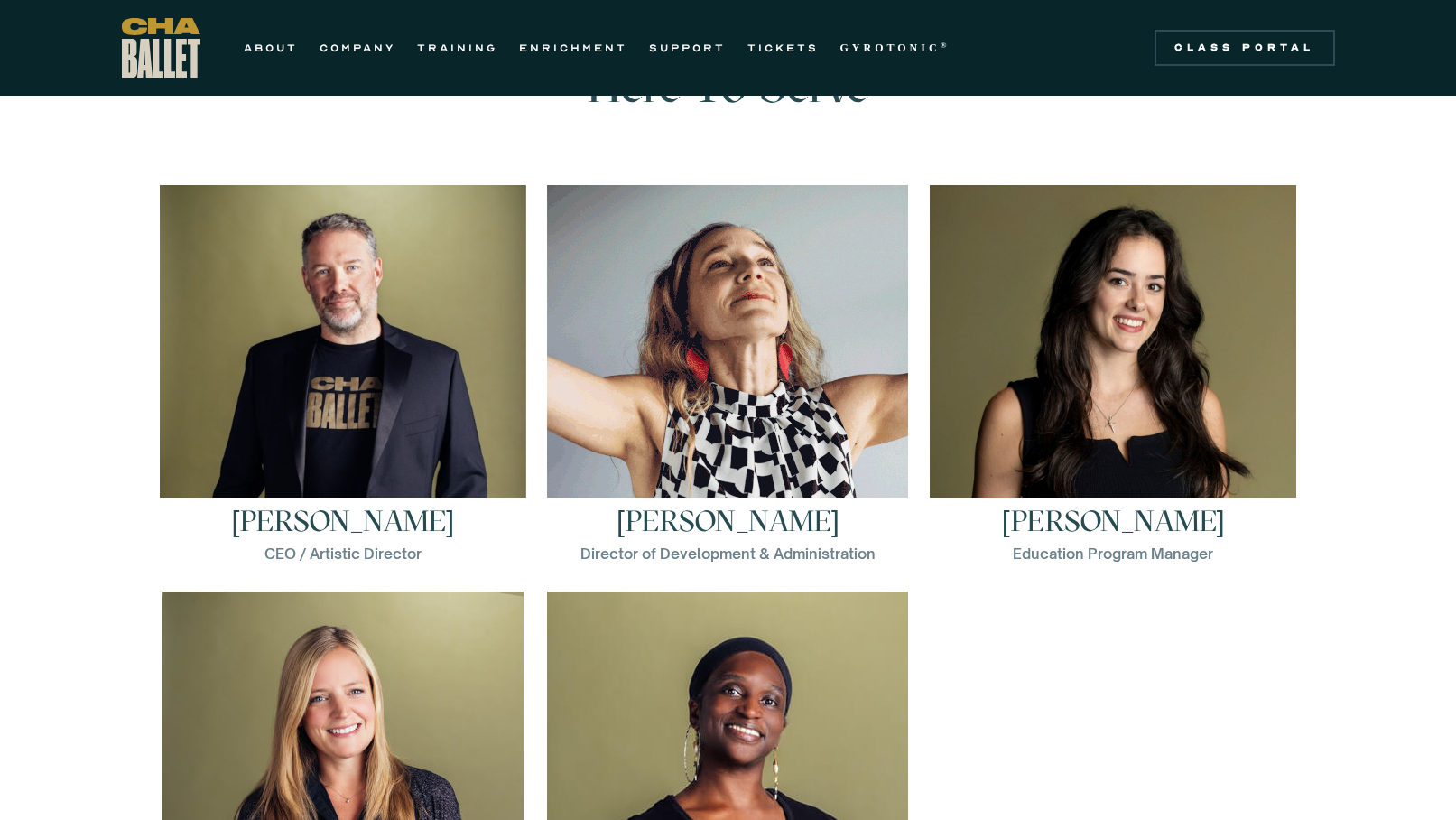
scroll to position [2452, 0]
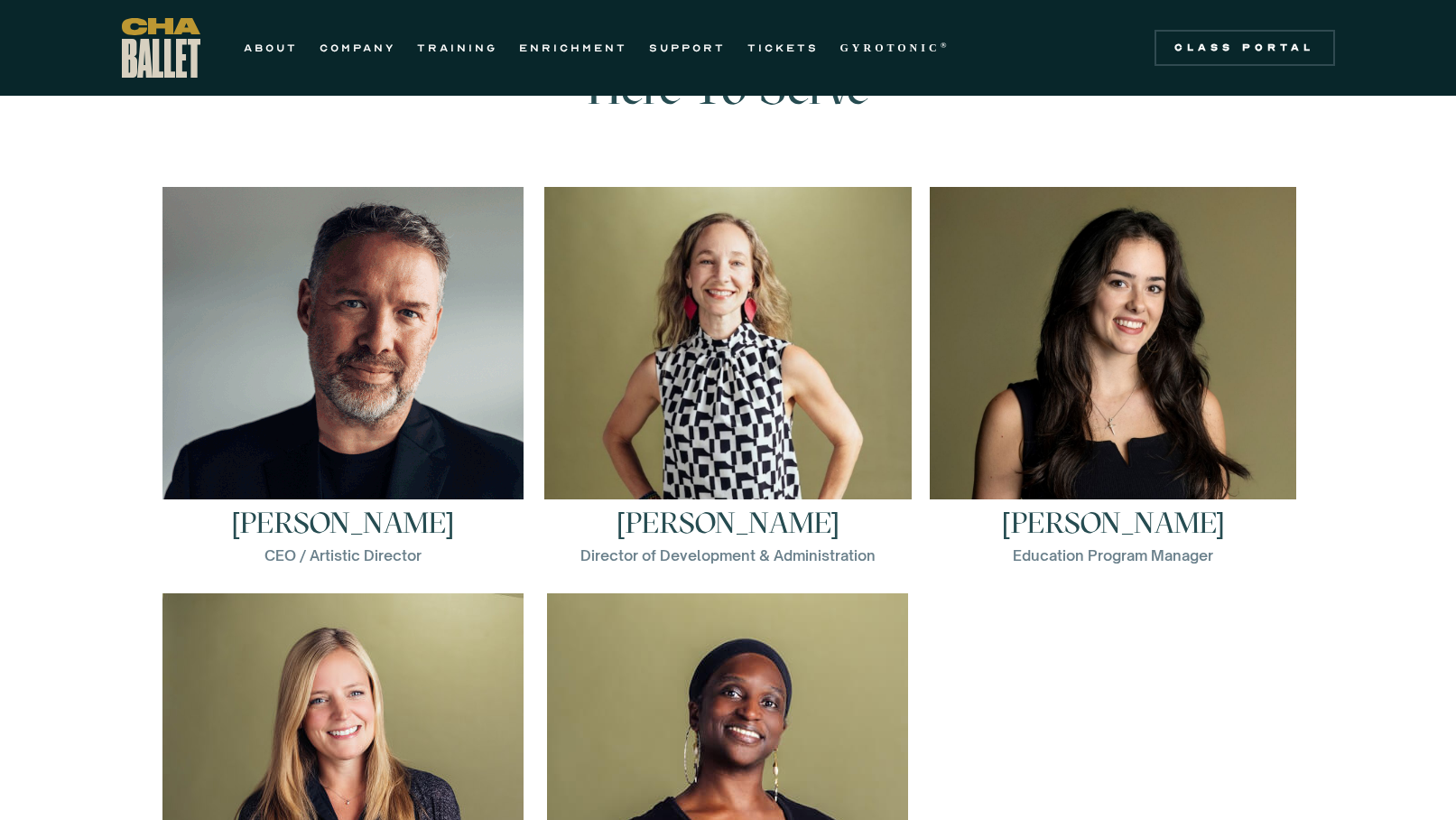
click at [419, 435] on img at bounding box center [343, 367] width 361 height 361
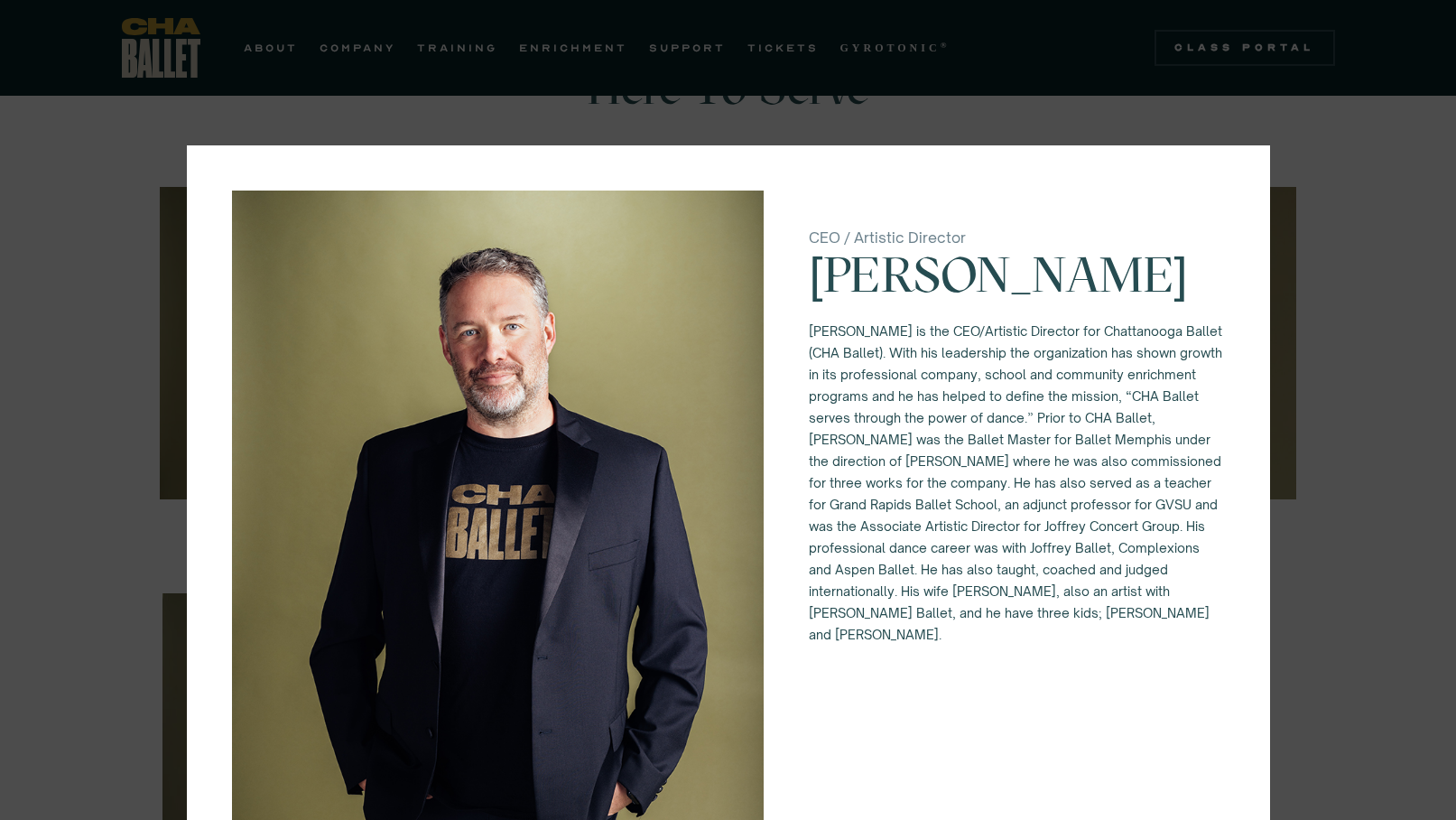
click at [31, 486] on div "CEO / Artistic Director Brian McSween Brian McSween is the CEO/Artistic Directo…" at bounding box center [728, 410] width 1456 height 820
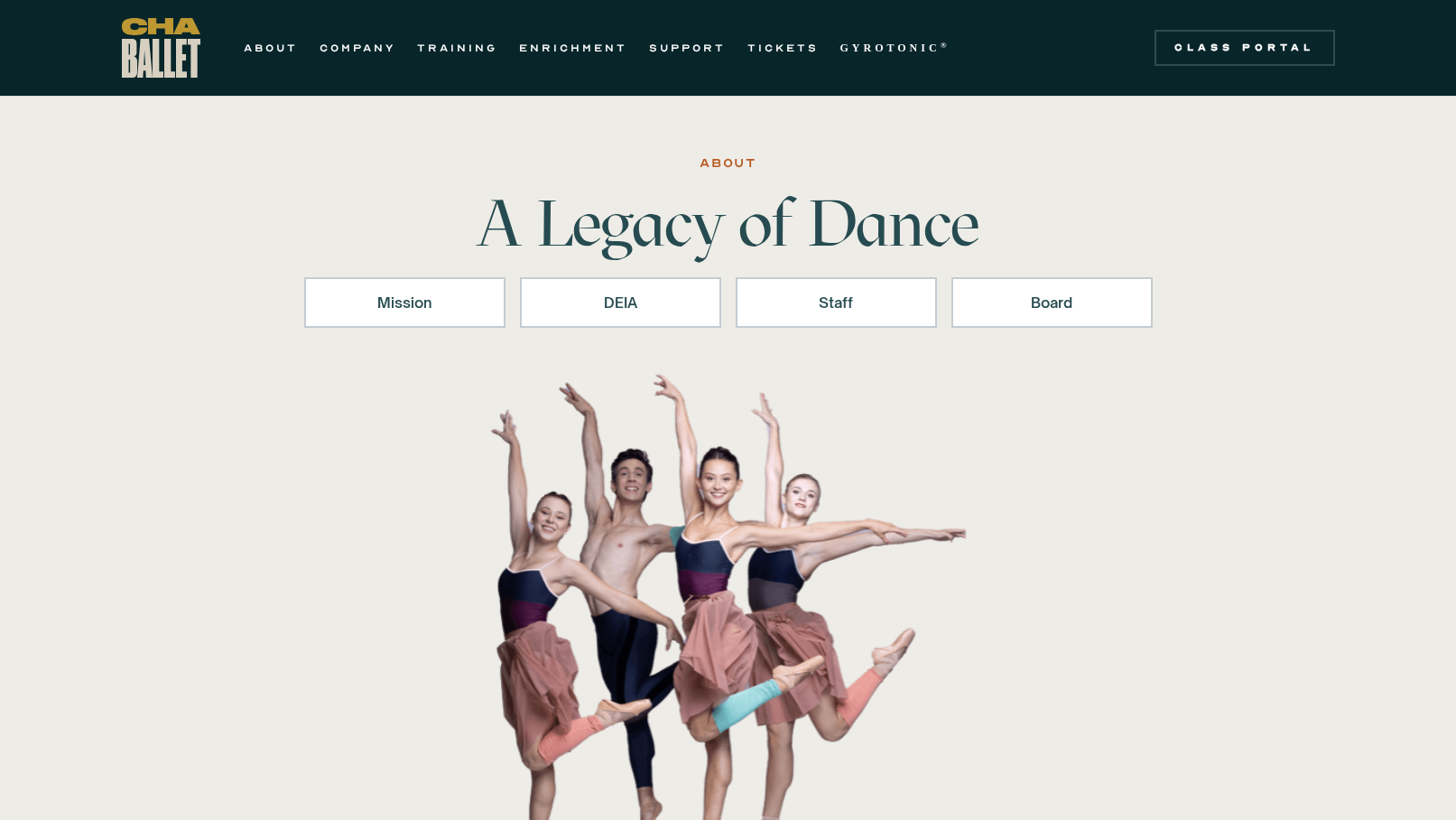
scroll to position [0, 0]
click at [476, 43] on link "TRAINING" at bounding box center [457, 48] width 80 height 22
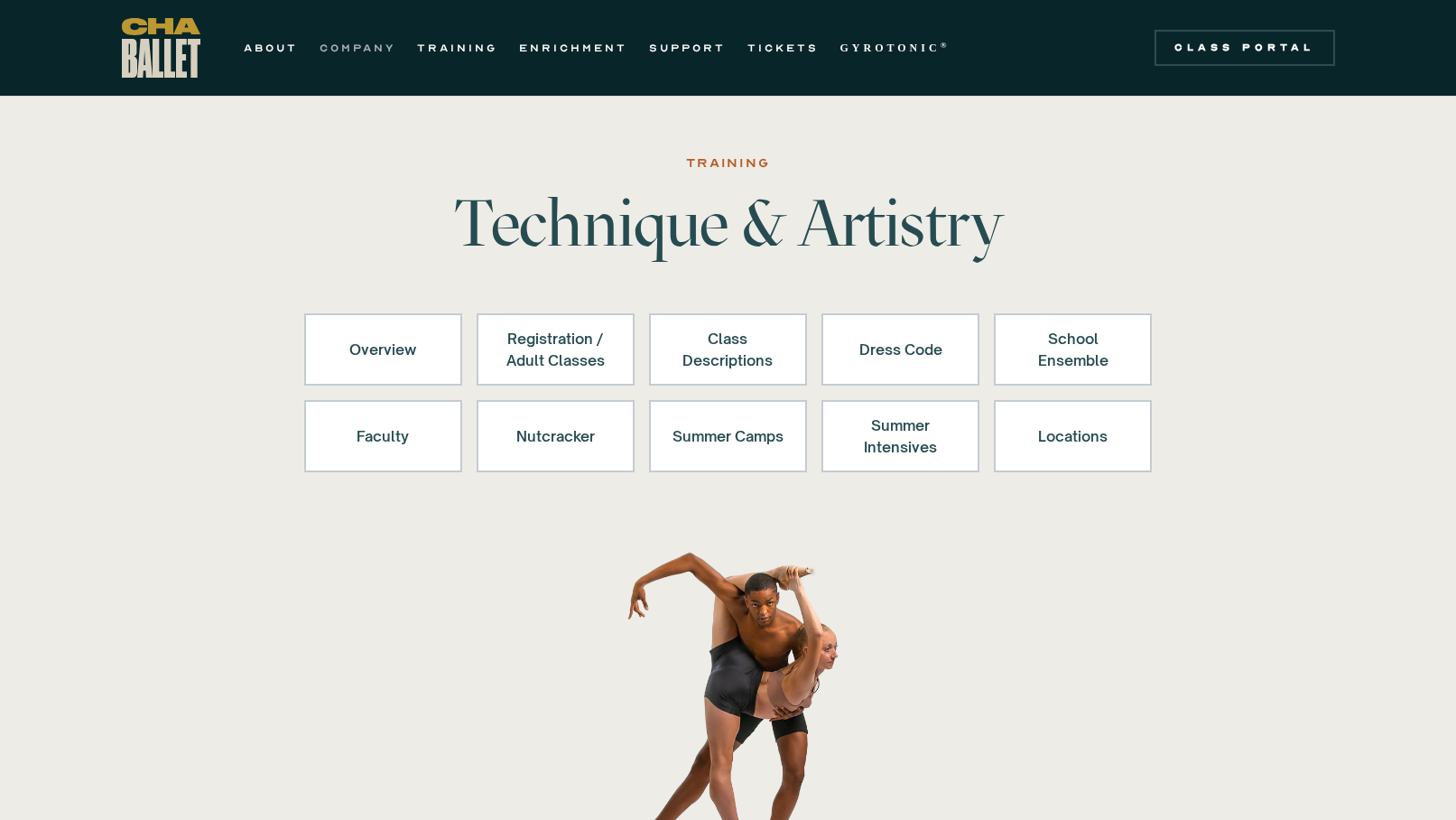
click at [346, 51] on link "COMPANY" at bounding box center [357, 48] width 75 height 22
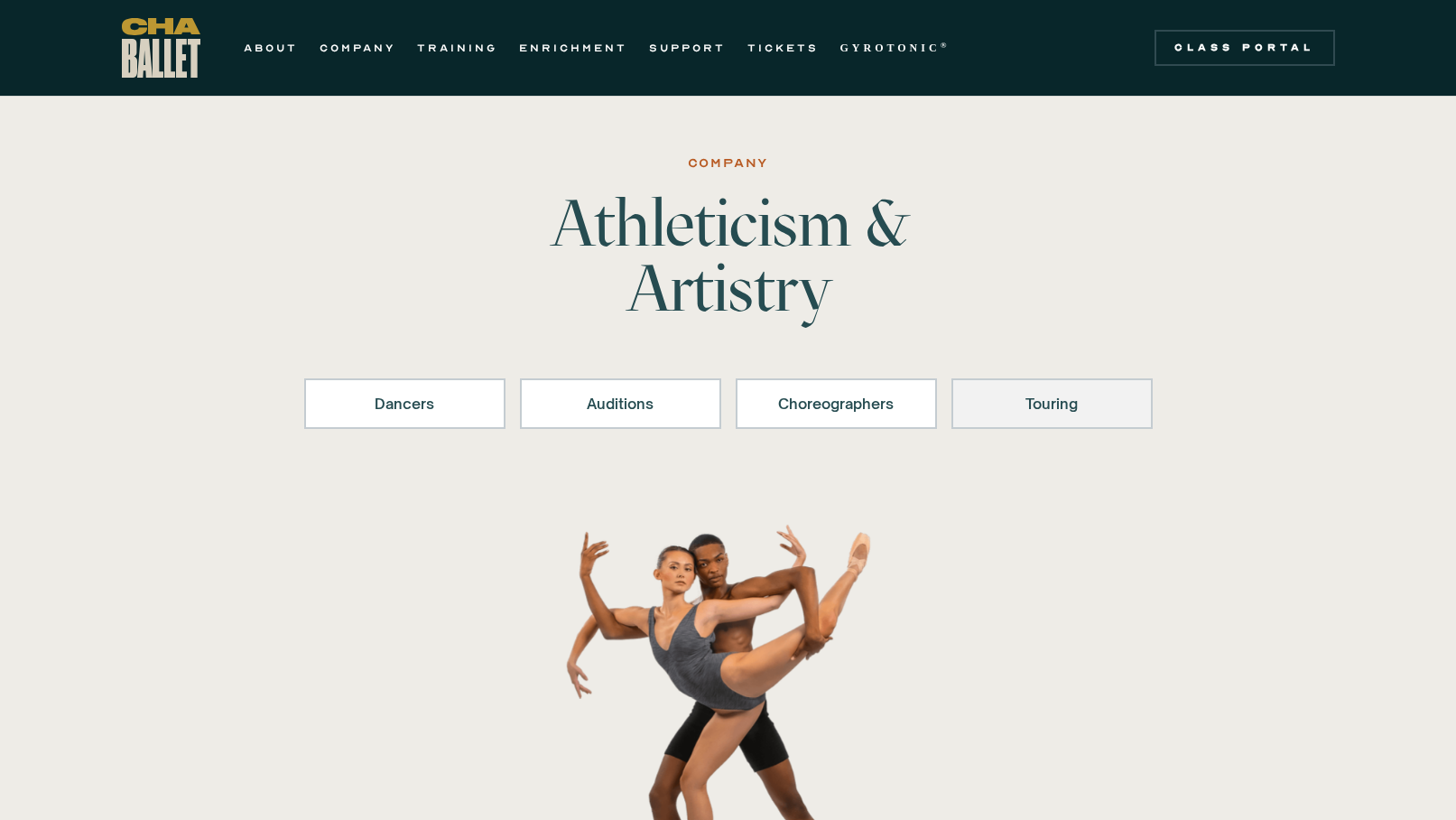
click at [1003, 415] on link "Touring" at bounding box center [1052, 403] width 201 height 51
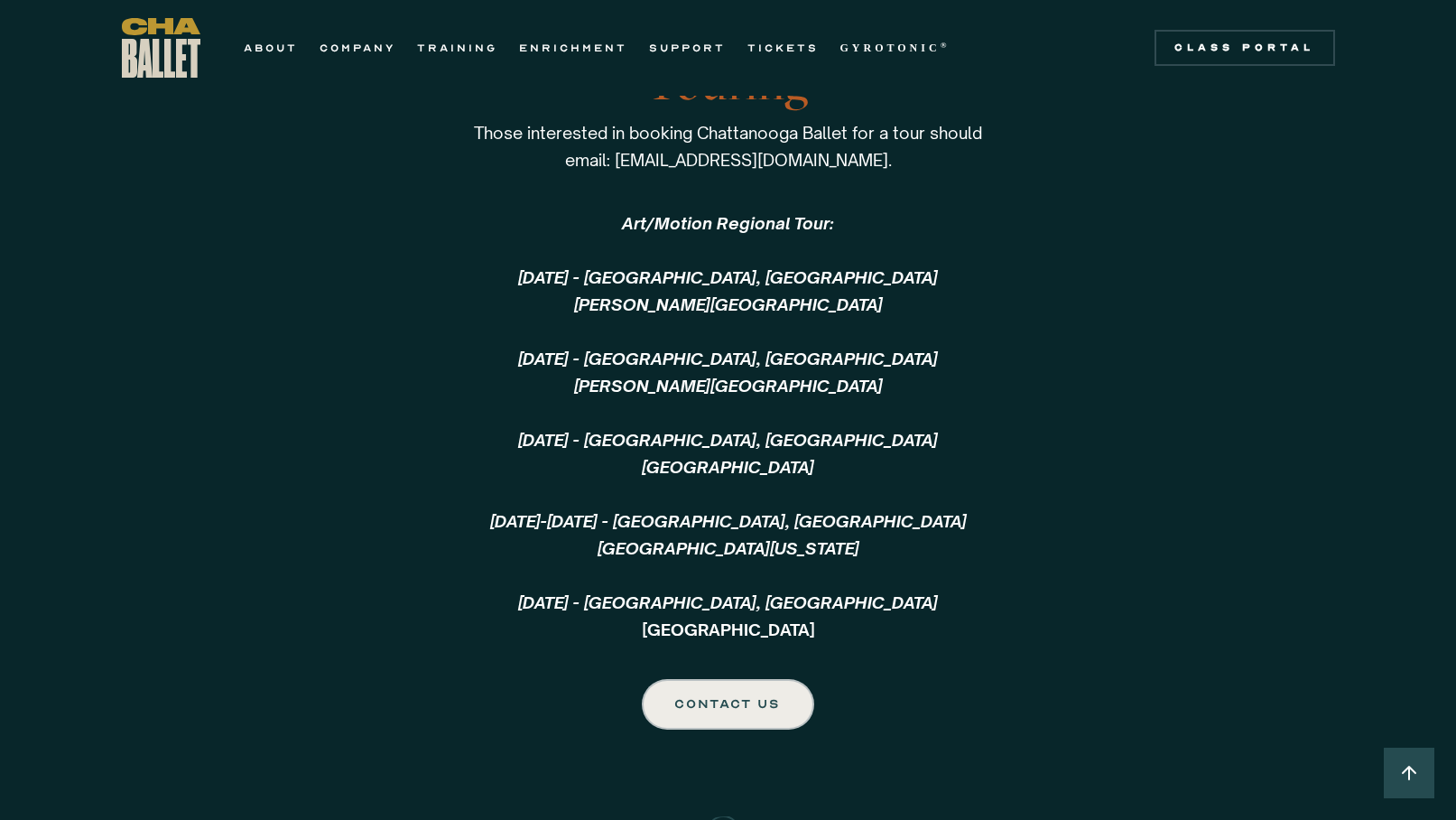
scroll to position [4297, 0]
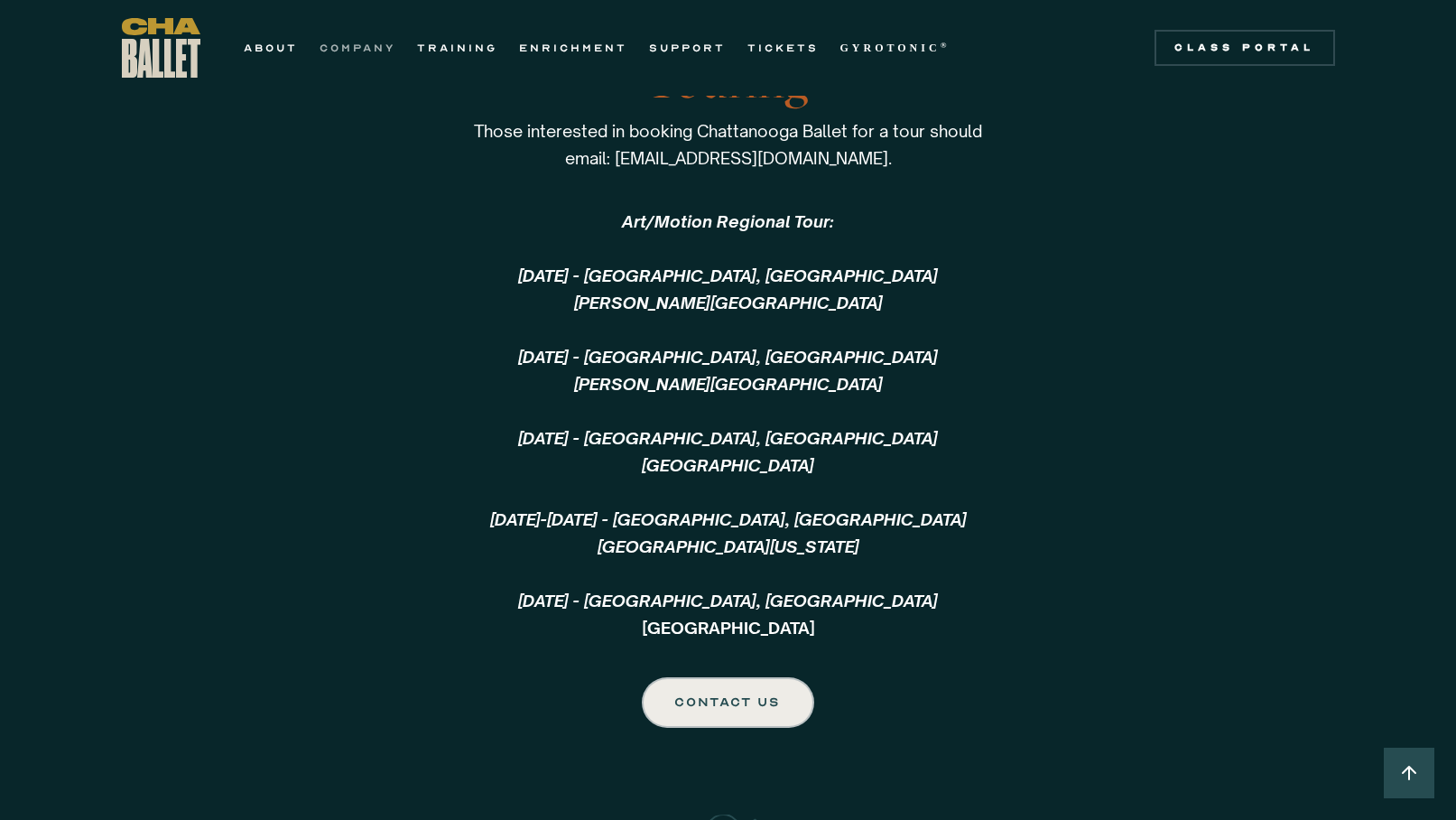
click at [366, 47] on link "COMPANY" at bounding box center [357, 48] width 75 height 22
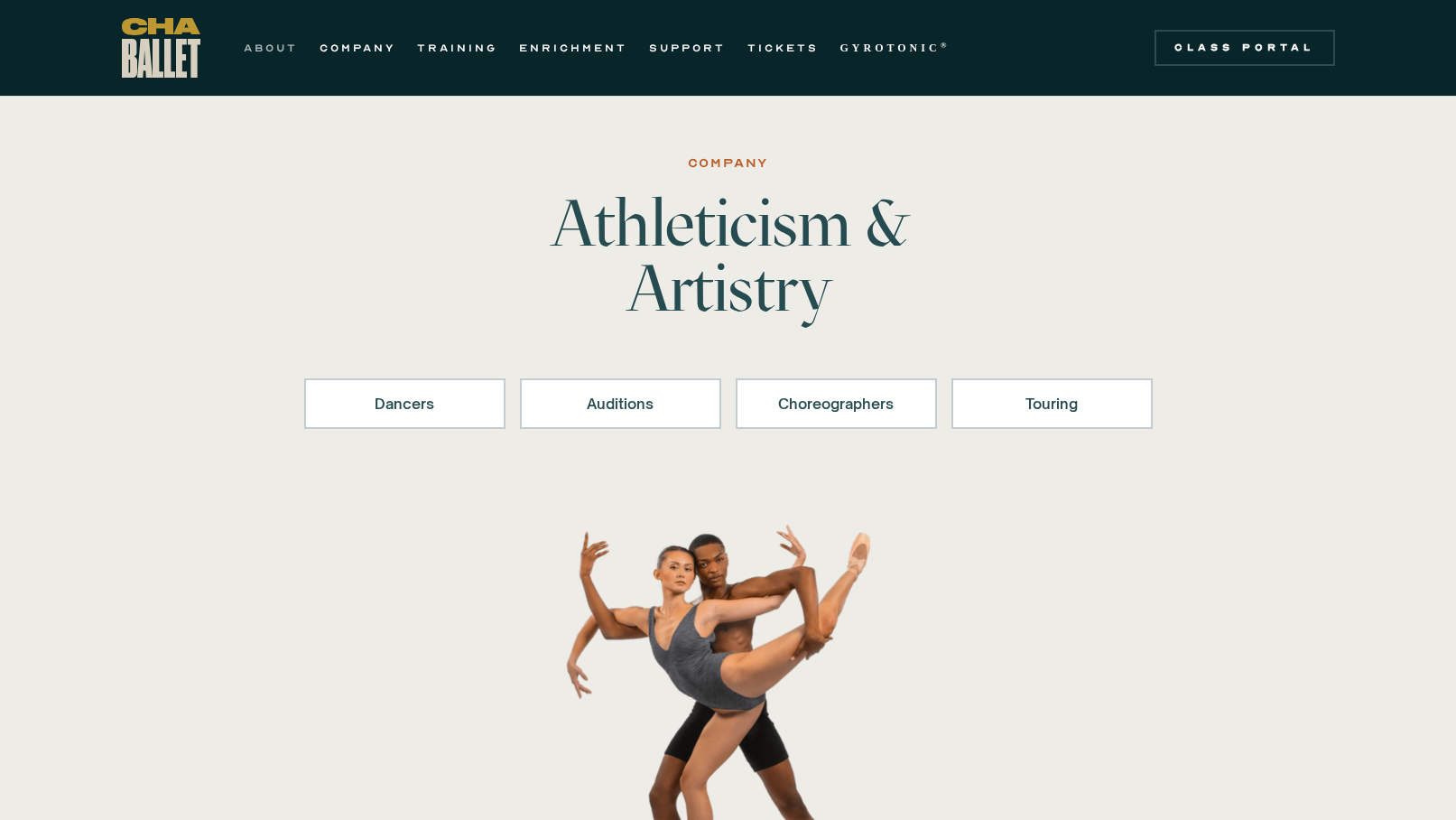
click at [264, 47] on link "ABOUT" at bounding box center [271, 48] width 55 height 22
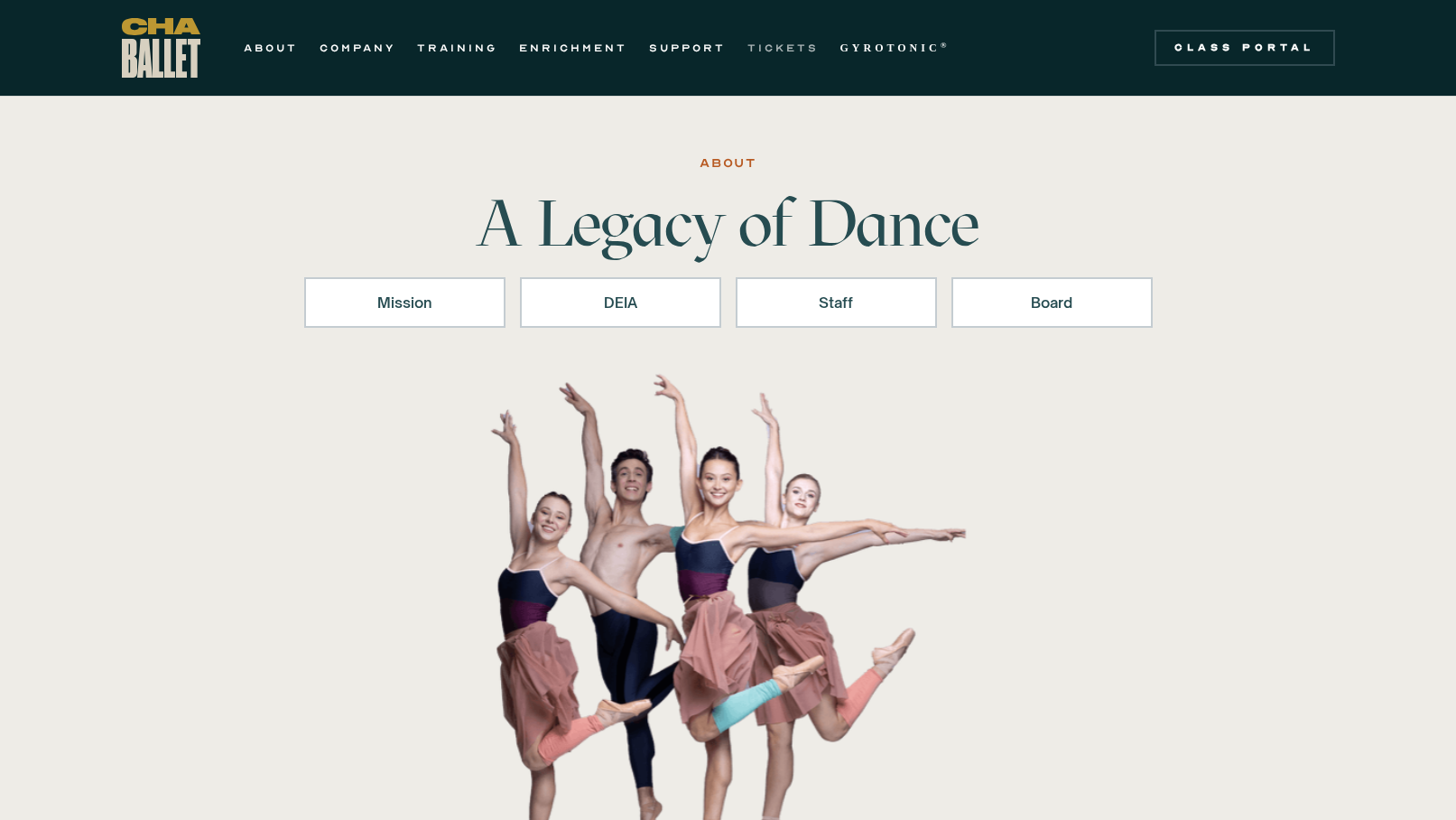
click at [755, 49] on link "TICKETS" at bounding box center [783, 48] width 71 height 22
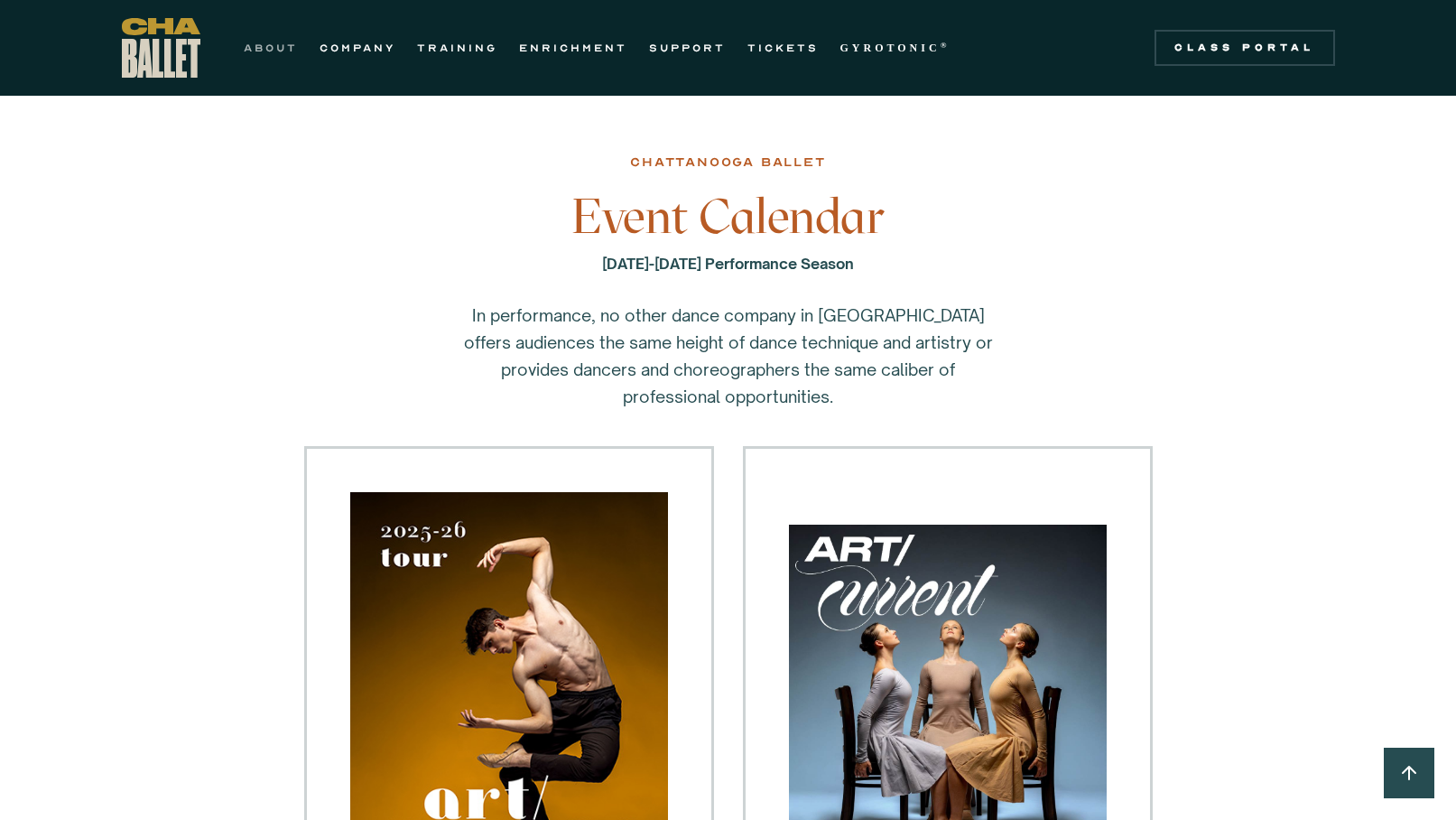
click at [285, 51] on link "ABOUT" at bounding box center [271, 48] width 55 height 22
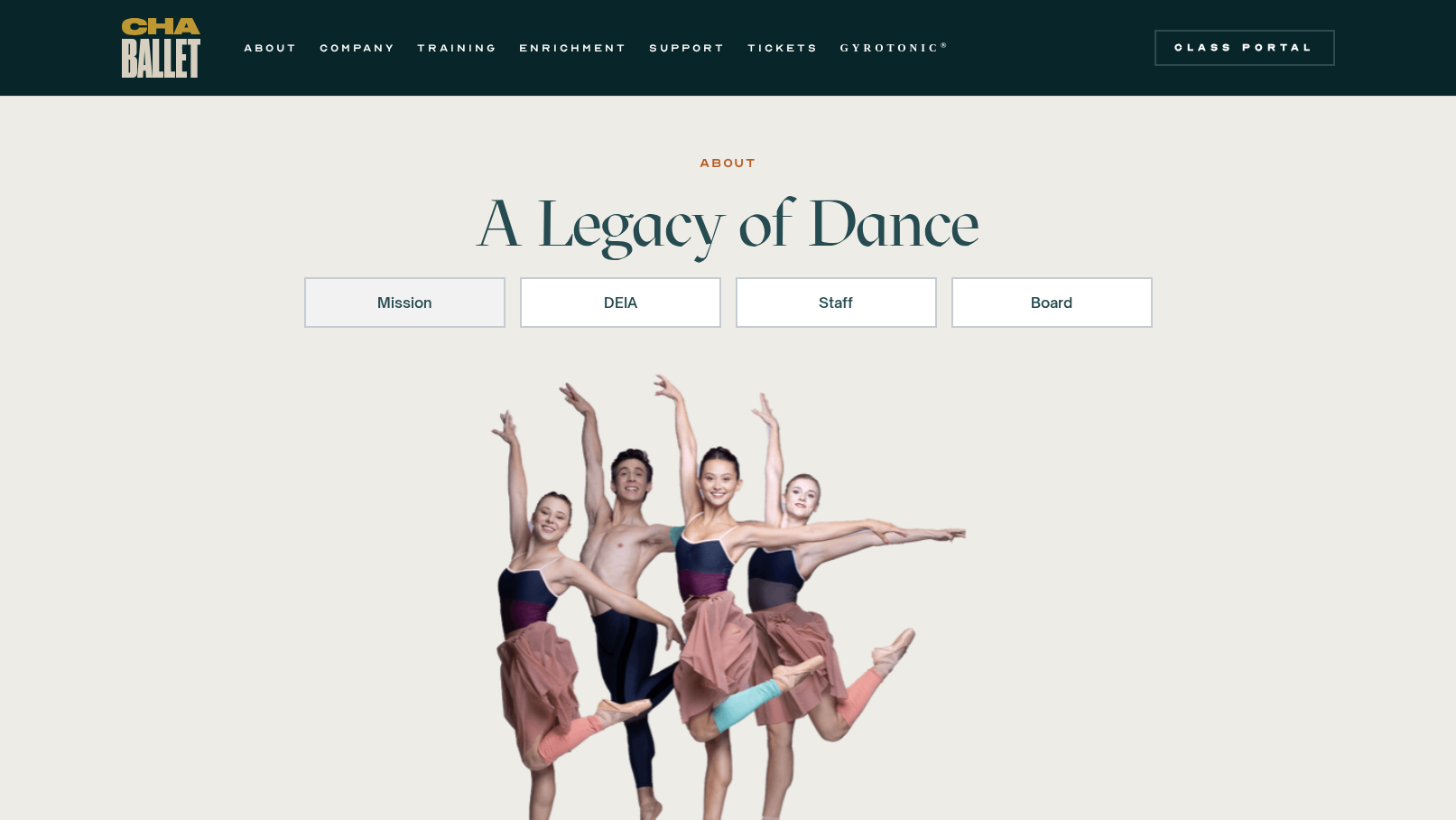
click at [395, 301] on div "Mission" at bounding box center [405, 303] width 155 height 22
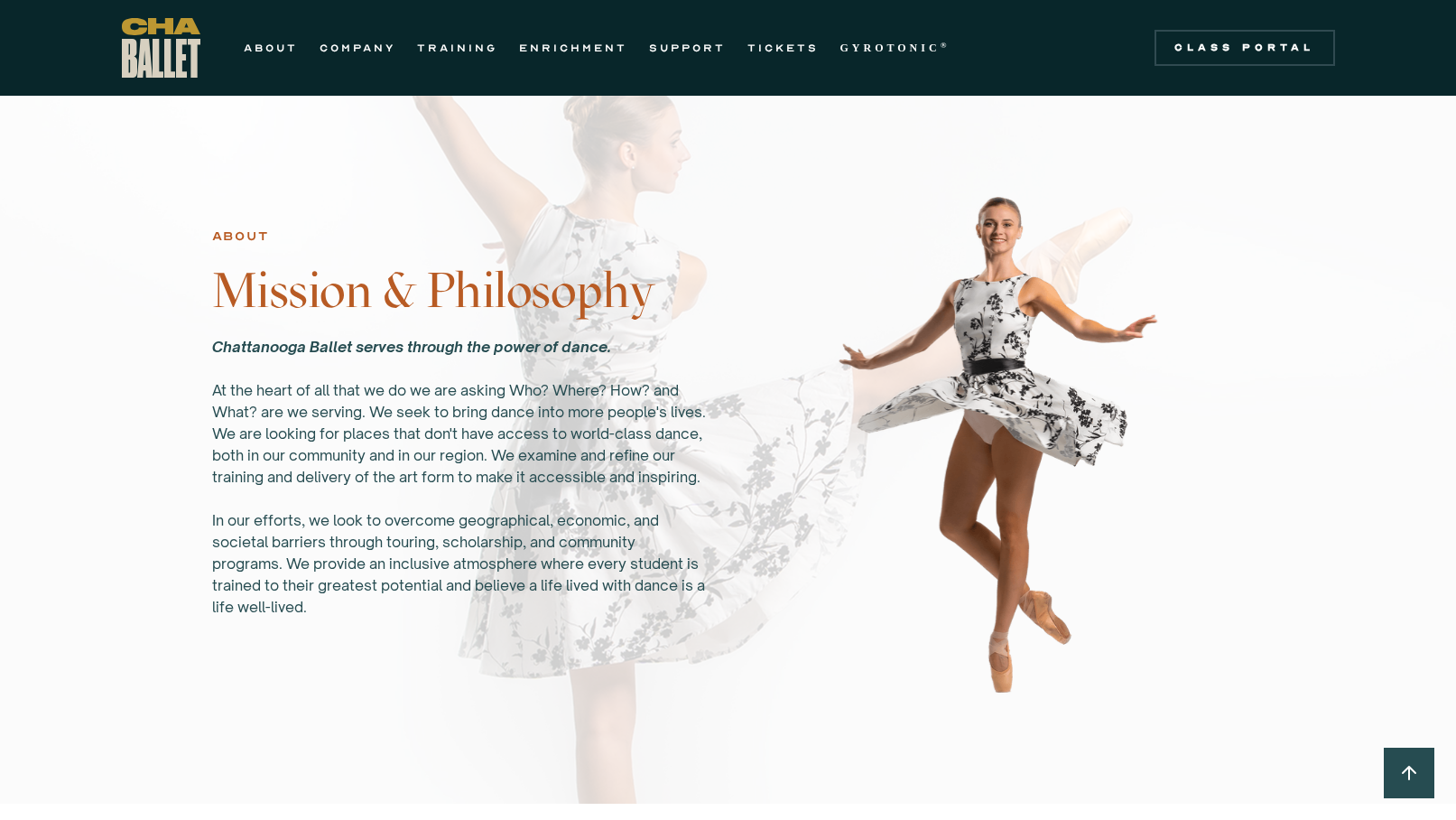
scroll to position [960, 0]
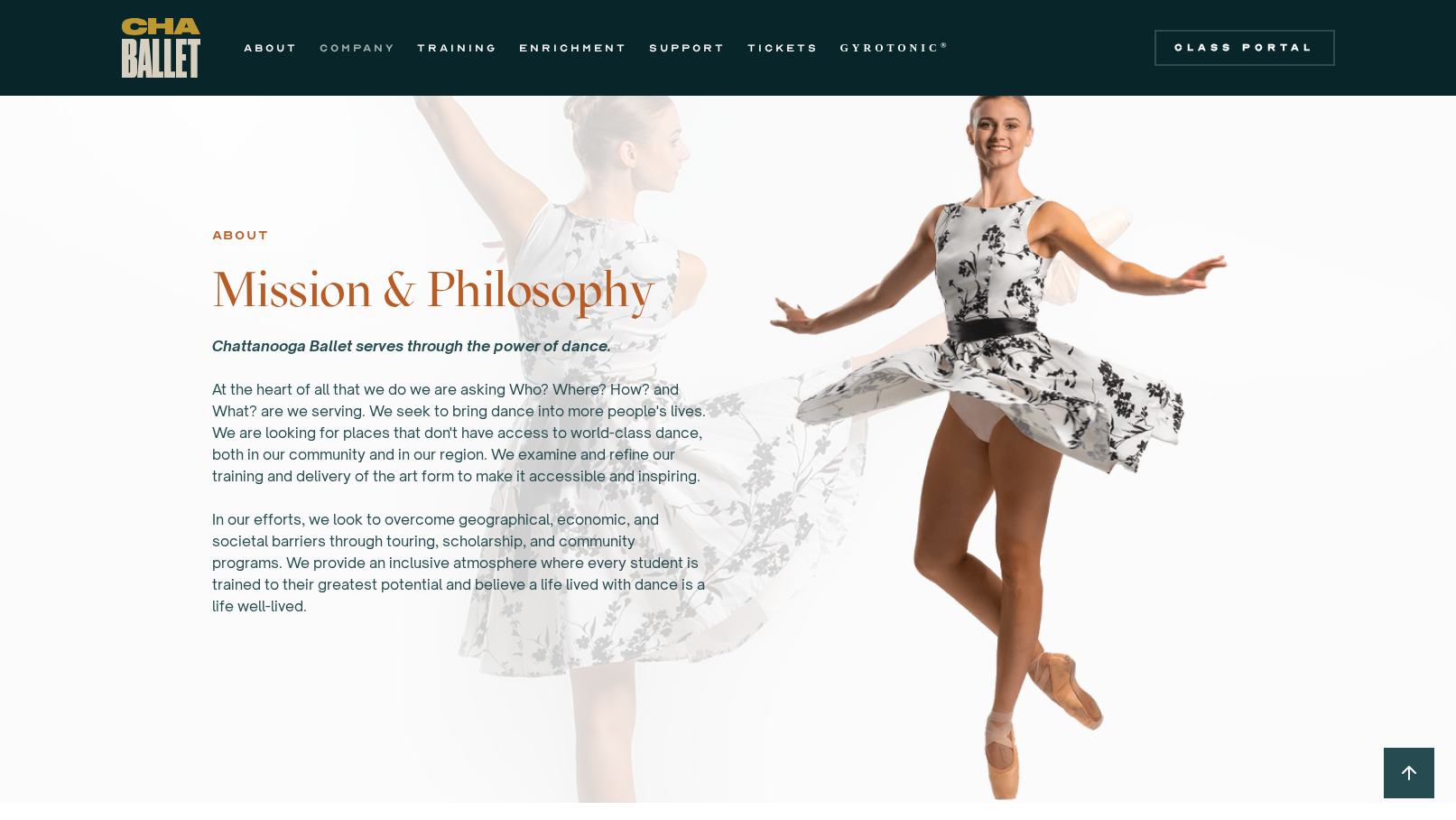
click at [368, 52] on link "COMPANY" at bounding box center [357, 48] width 75 height 22
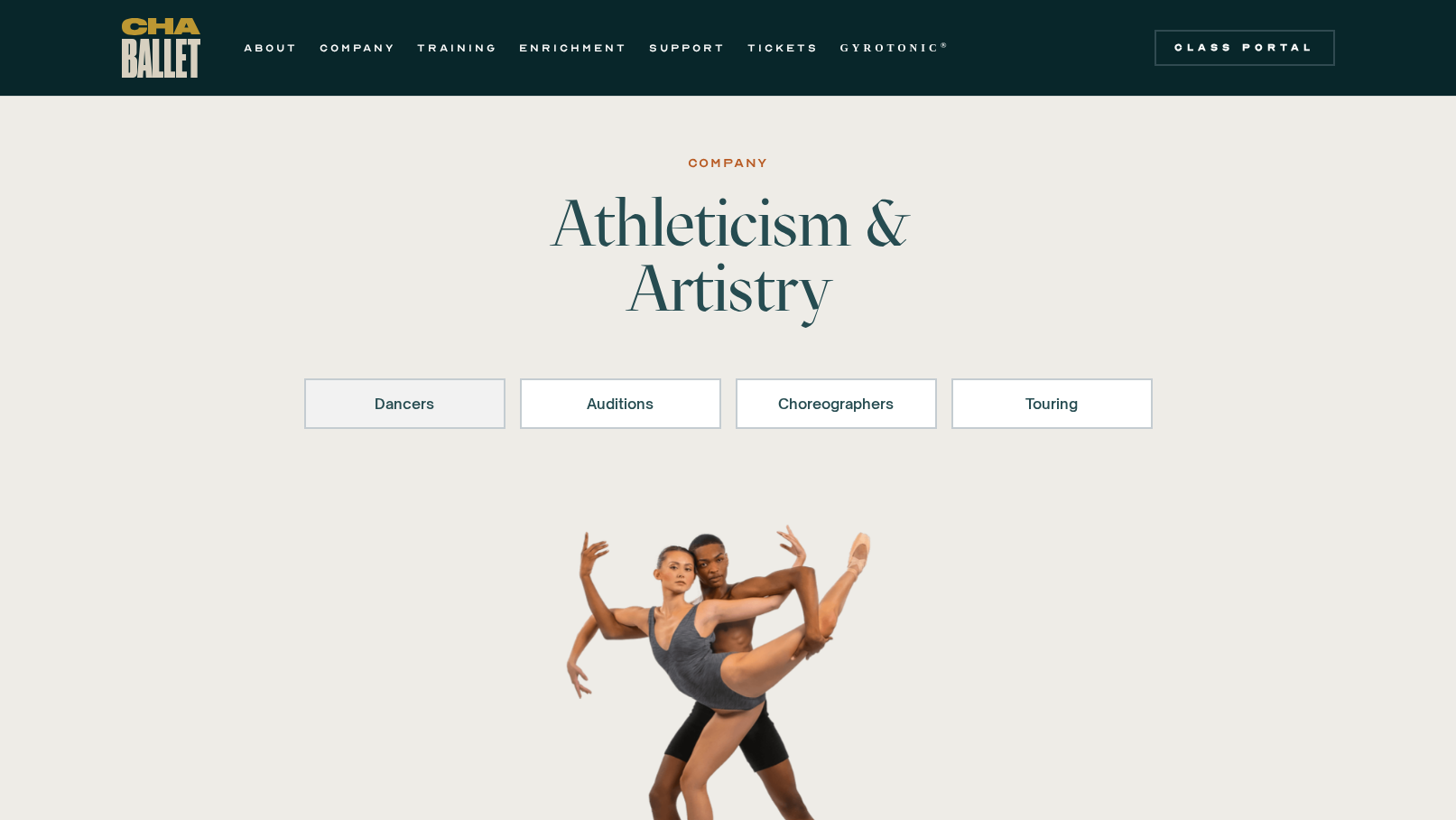
click at [401, 407] on div "Dancers" at bounding box center [405, 404] width 155 height 22
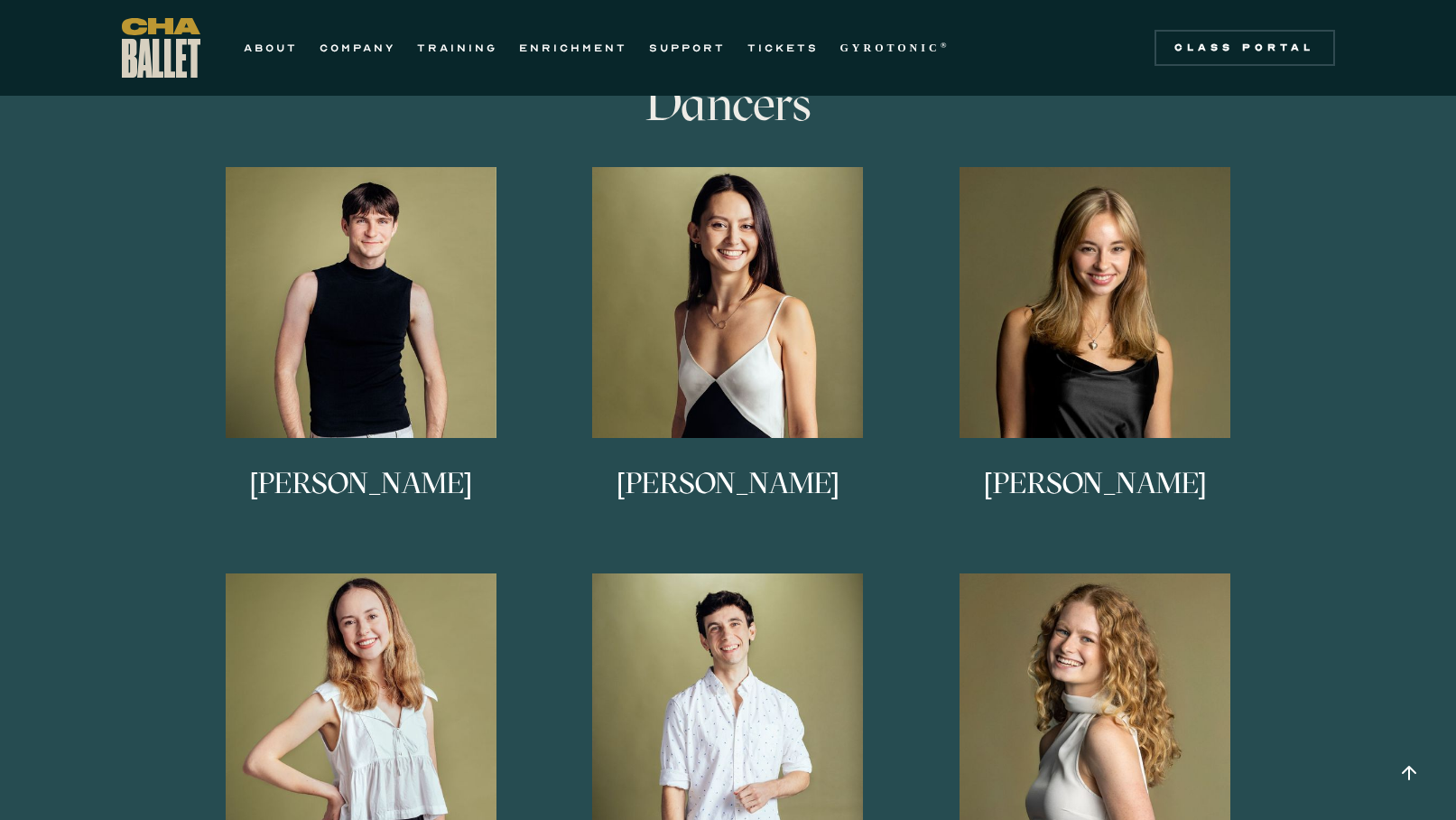
scroll to position [985, 0]
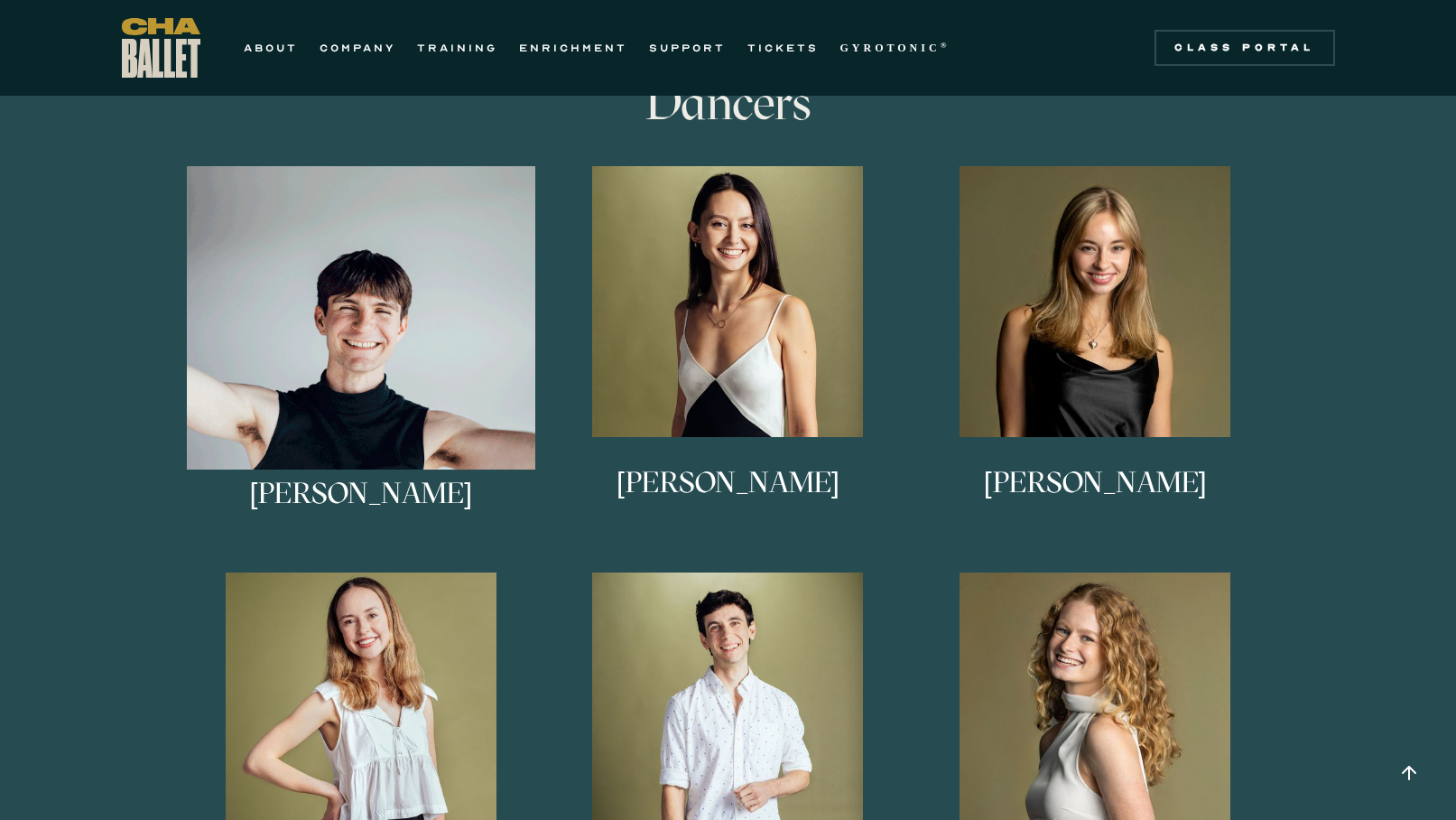
click at [363, 384] on img at bounding box center [361, 341] width 349 height 349
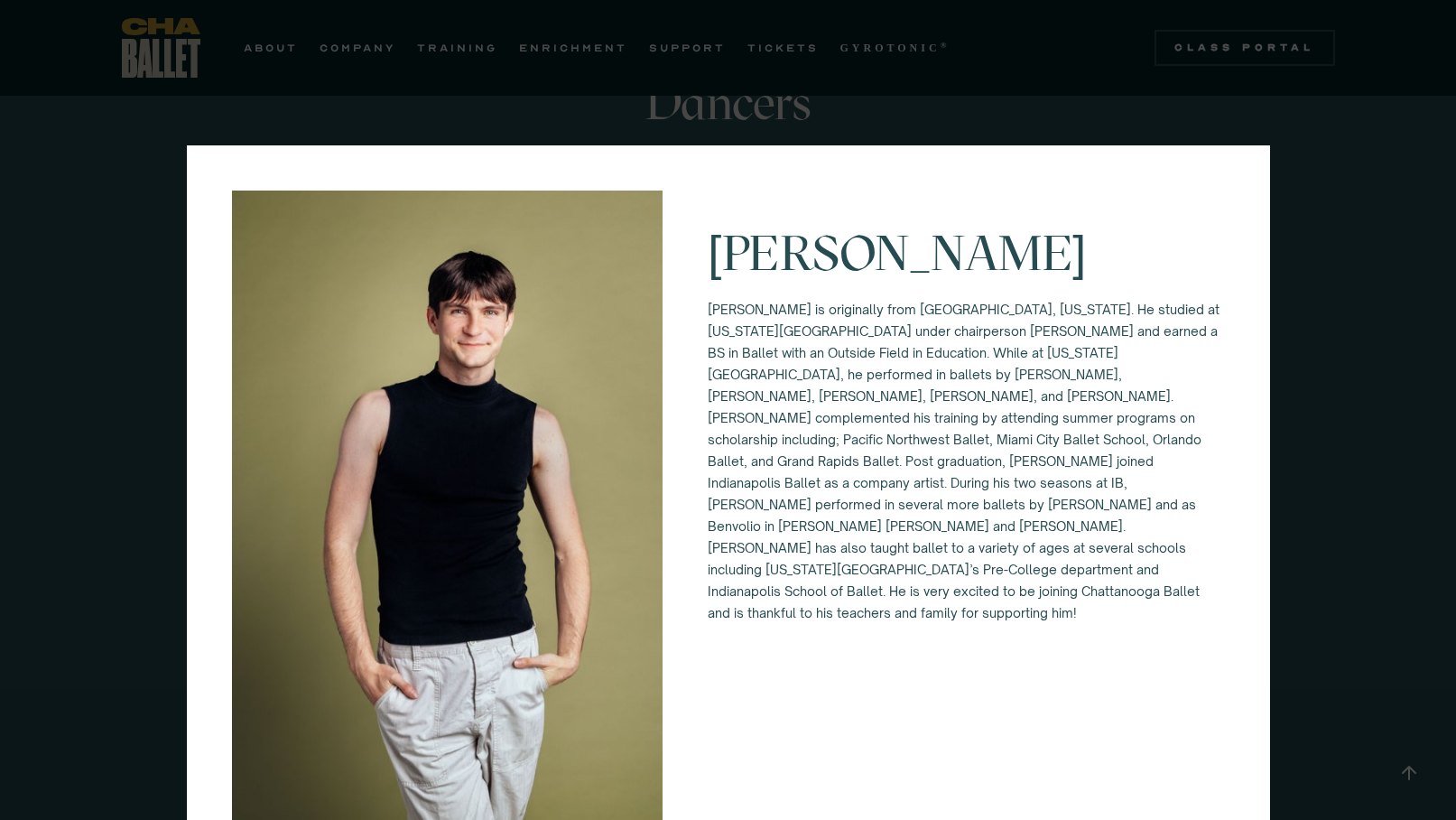
click at [56, 348] on div "Eli Diersing Eli Diersing is originally from Bloomington, Indiana. He studied a…" at bounding box center [728, 410] width 1456 height 820
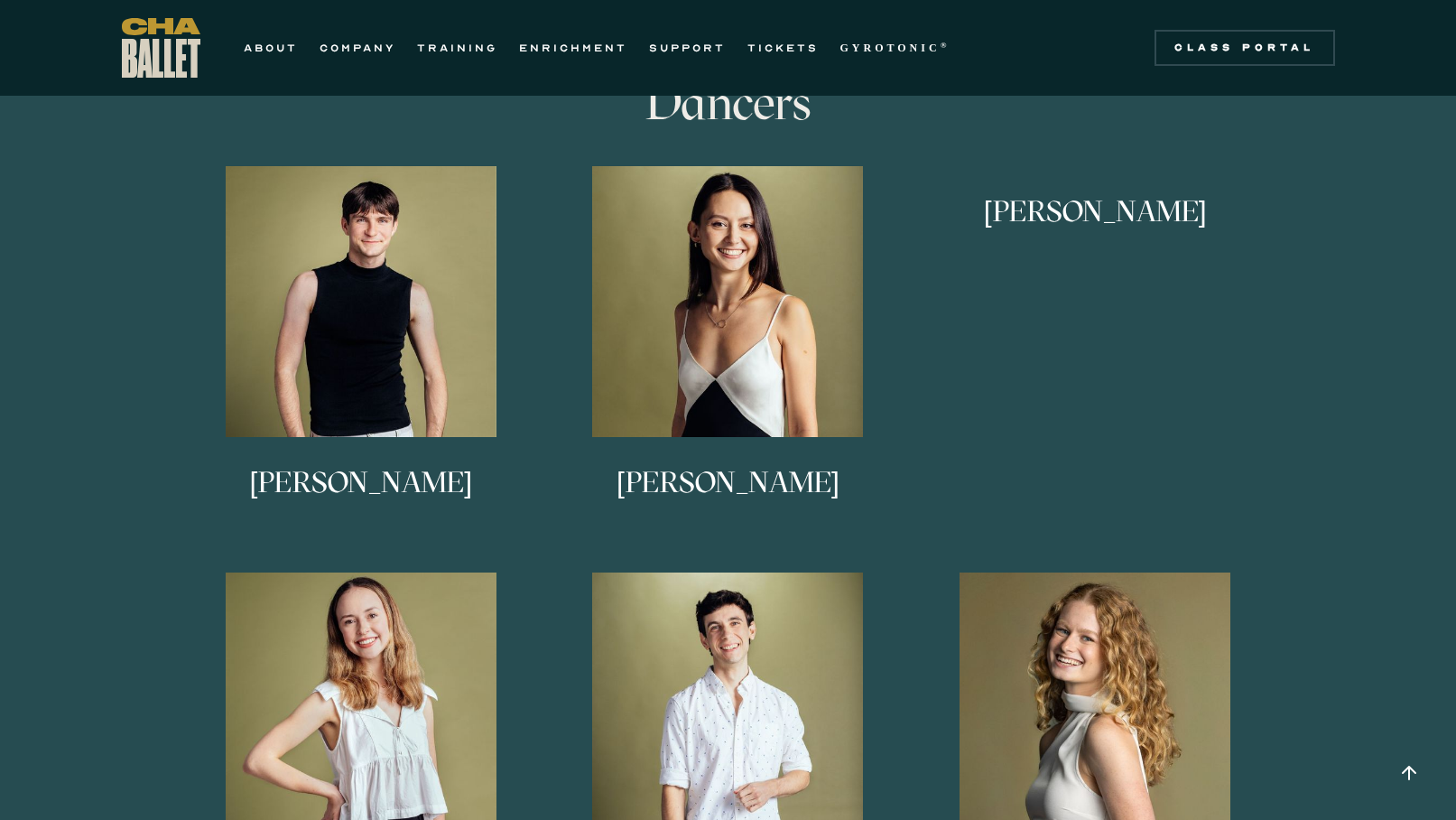
click at [1079, 386] on link "Anna Anderson Anna Anderson is originally from northern Vermont, and began her …" at bounding box center [1096, 355] width 349 height 379
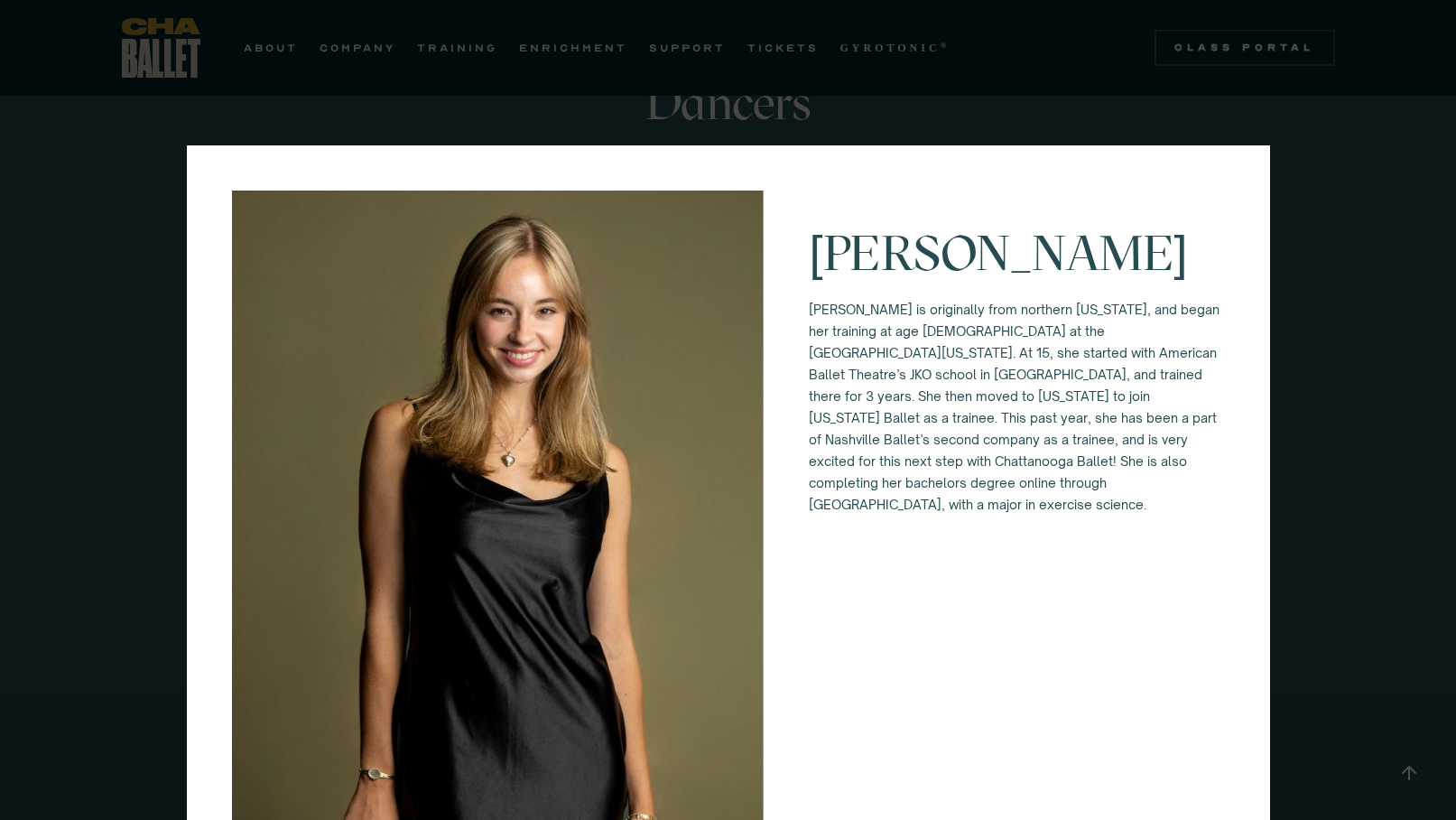
click at [142, 545] on div "Anna Anderson Anna Anderson is originally from northern Vermont, and began her …" at bounding box center [728, 410] width 1456 height 820
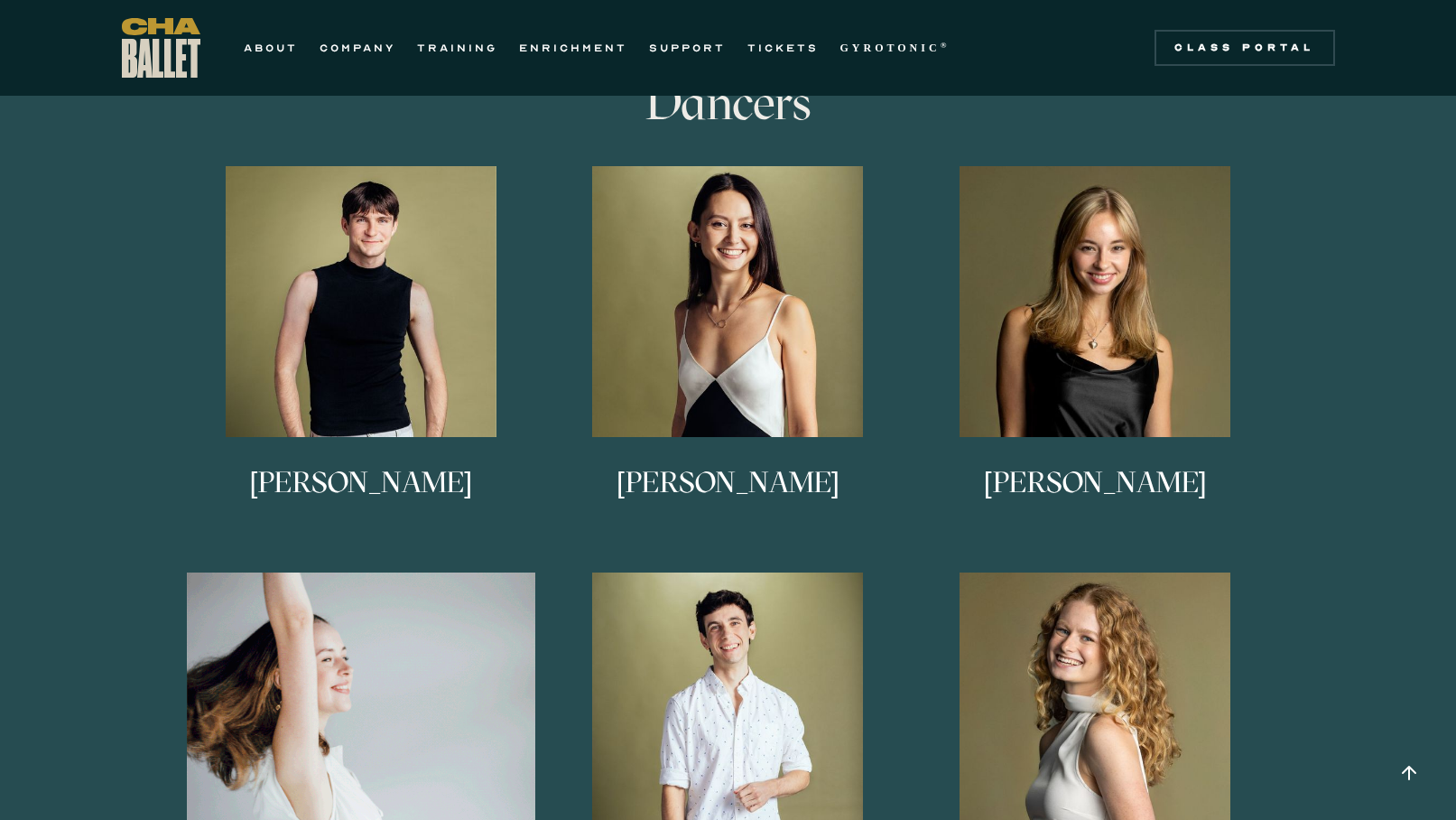
click at [471, 768] on img at bounding box center [361, 748] width 349 height 349
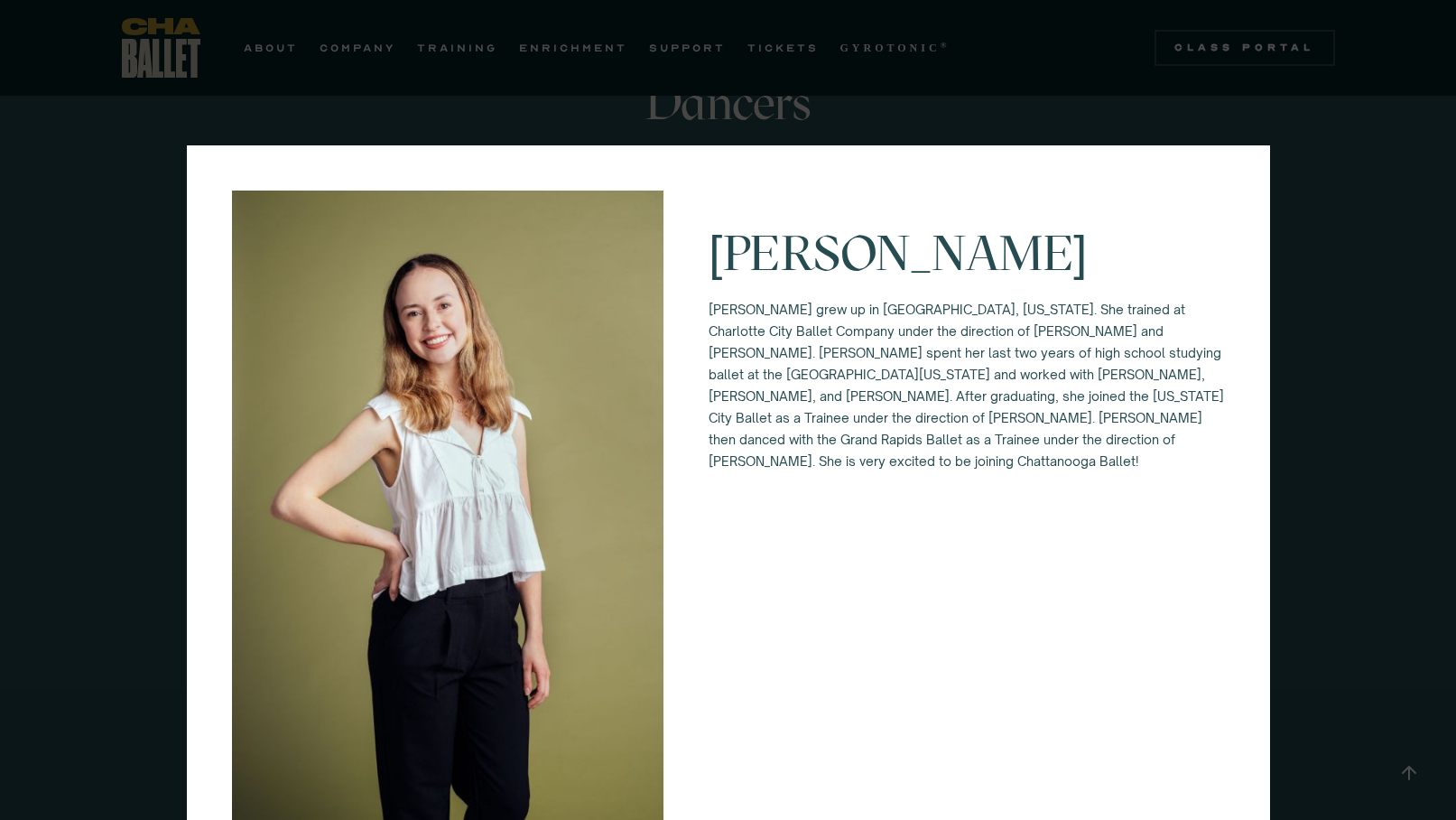
click at [134, 668] on div "Keira Holland Keira grew up in Waxhaw, North Carolina. She trained at Charlotte…" at bounding box center [728, 410] width 1456 height 820
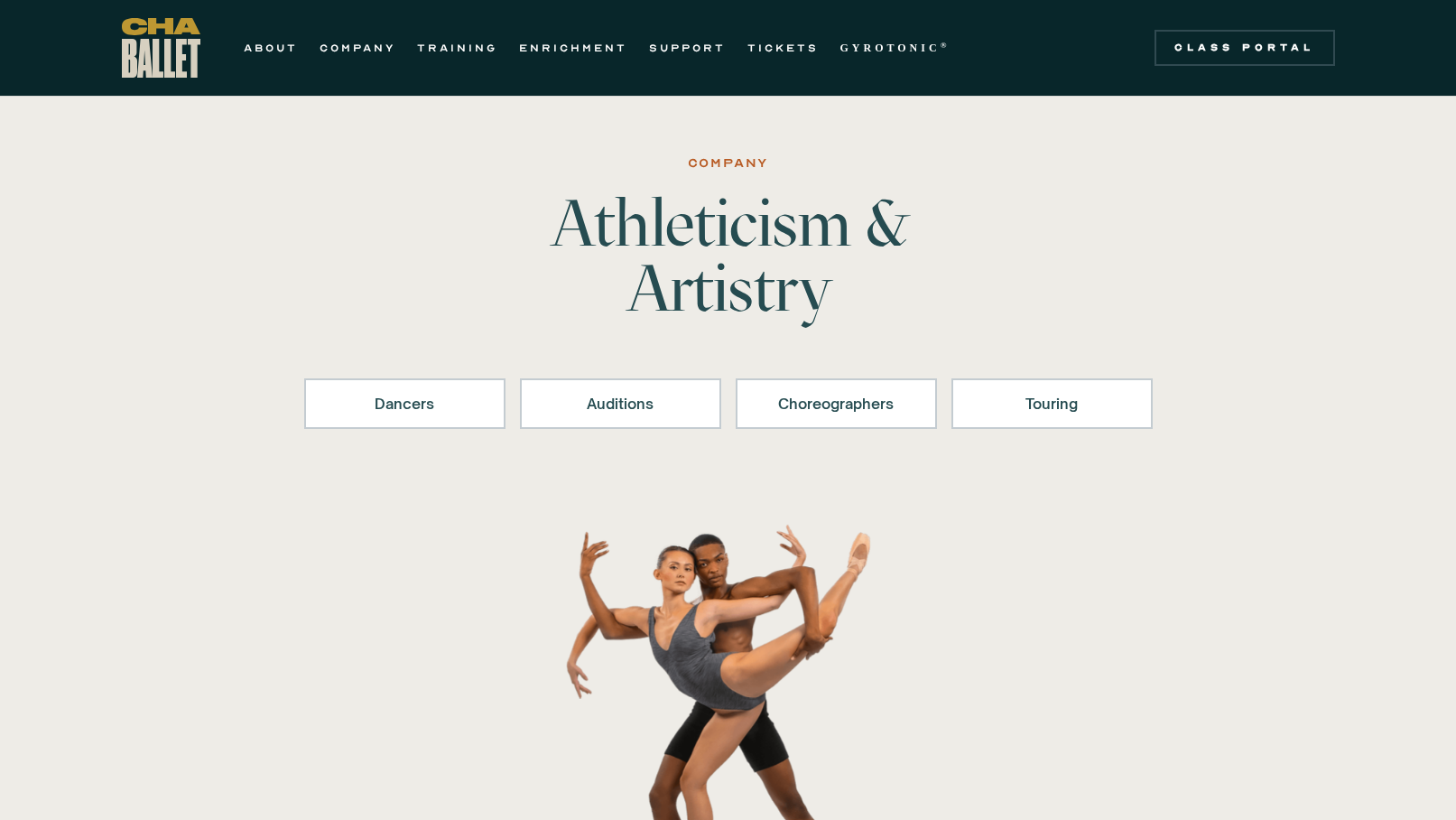
scroll to position [0, 0]
click at [450, 413] on div "Dancers" at bounding box center [405, 404] width 155 height 22
click at [620, 404] on div "Auditions" at bounding box center [621, 404] width 155 height 22
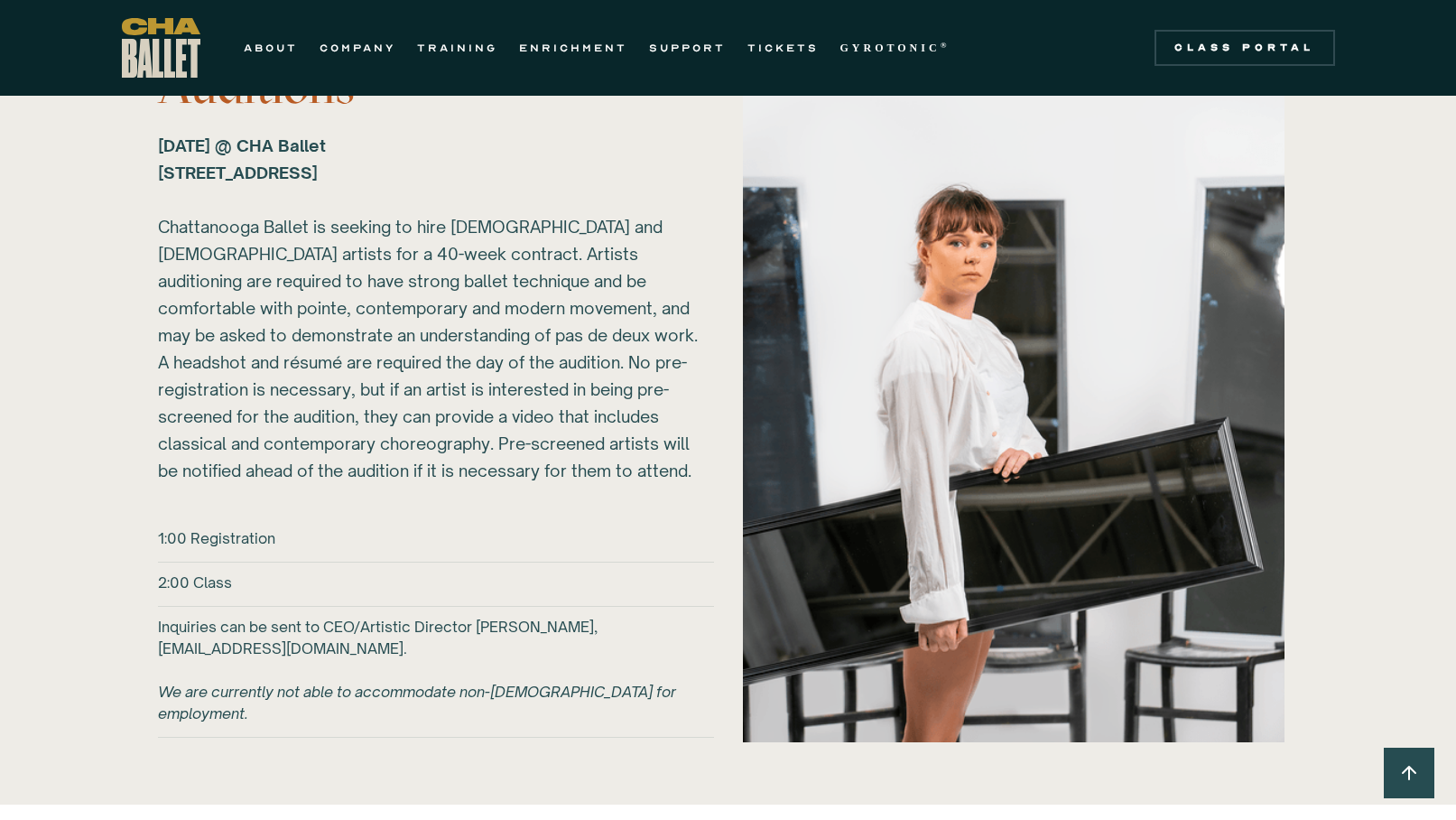
scroll to position [2461, 0]
